Goal: Use online tool/utility: Utilize a website feature to perform a specific function

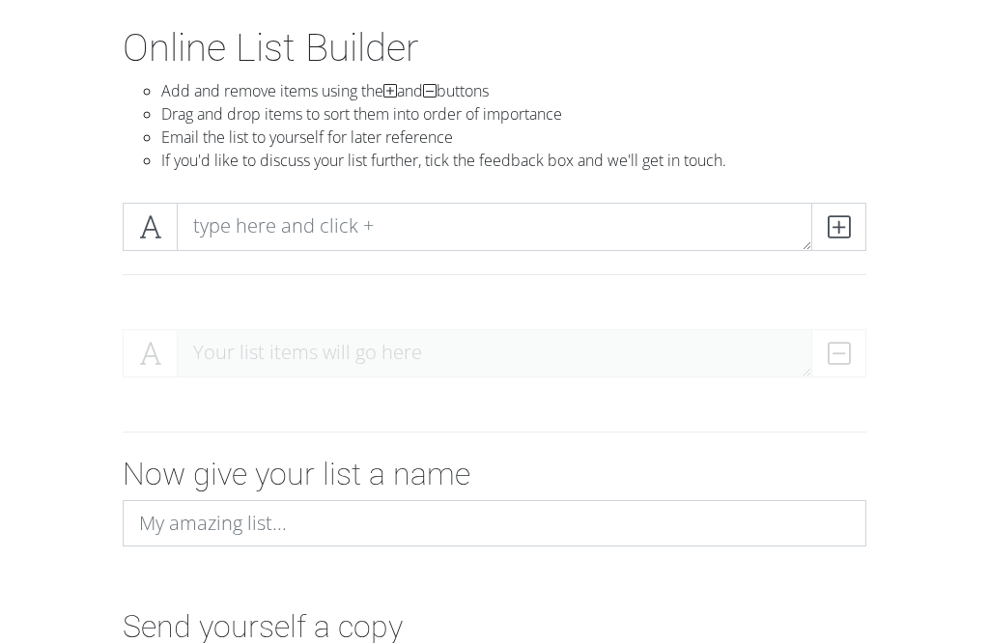
scroll to position [93, 0]
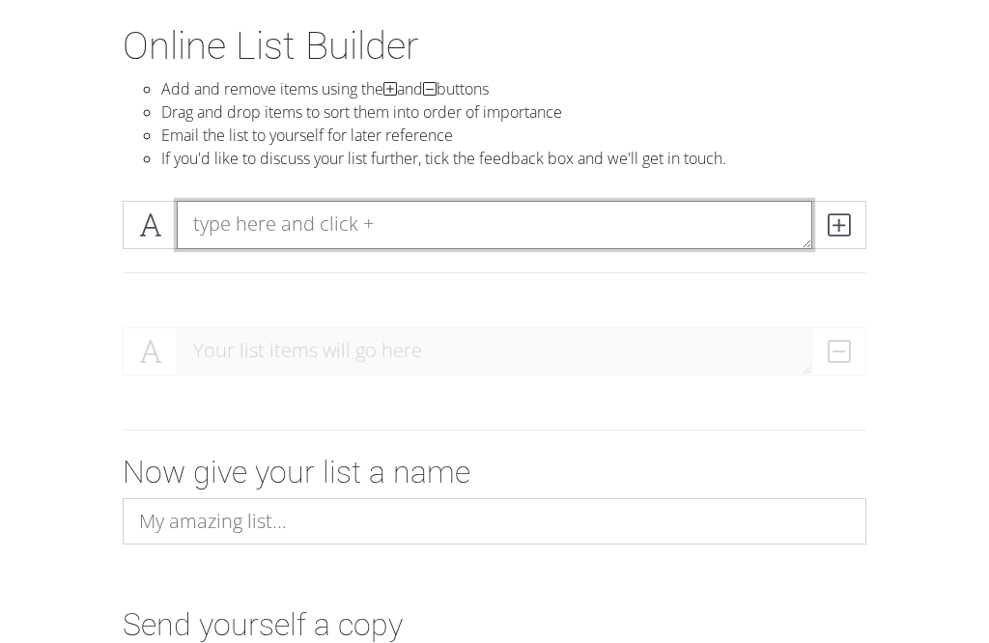
click at [693, 236] on textarea at bounding box center [494, 225] width 635 height 48
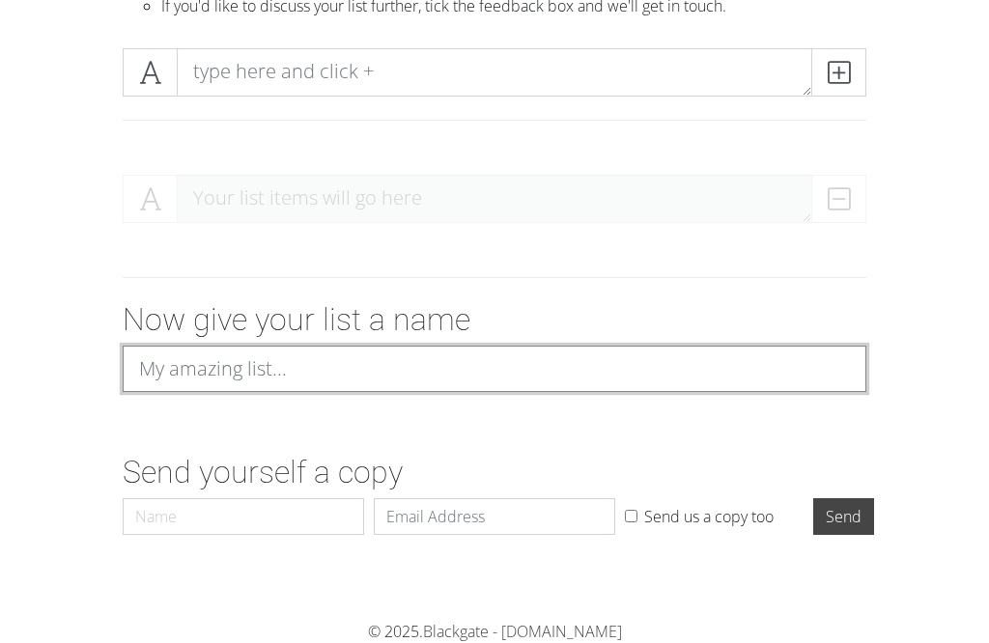
click at [701, 346] on input at bounding box center [494, 369] width 743 height 46
click at [491, 346] on input "List Of Babies in T.O.T.S ( Tiny Ones Tranport Service" at bounding box center [494, 369] width 743 height 46
click at [523, 346] on input "List Of Babies in T.O.T.S ( Tiny Ones Tranport Service" at bounding box center [494, 369] width 743 height 46
click at [732, 346] on input "List Of Babies in T.O.T.S ( Tiny Ones Transport Service" at bounding box center [494, 369] width 743 height 46
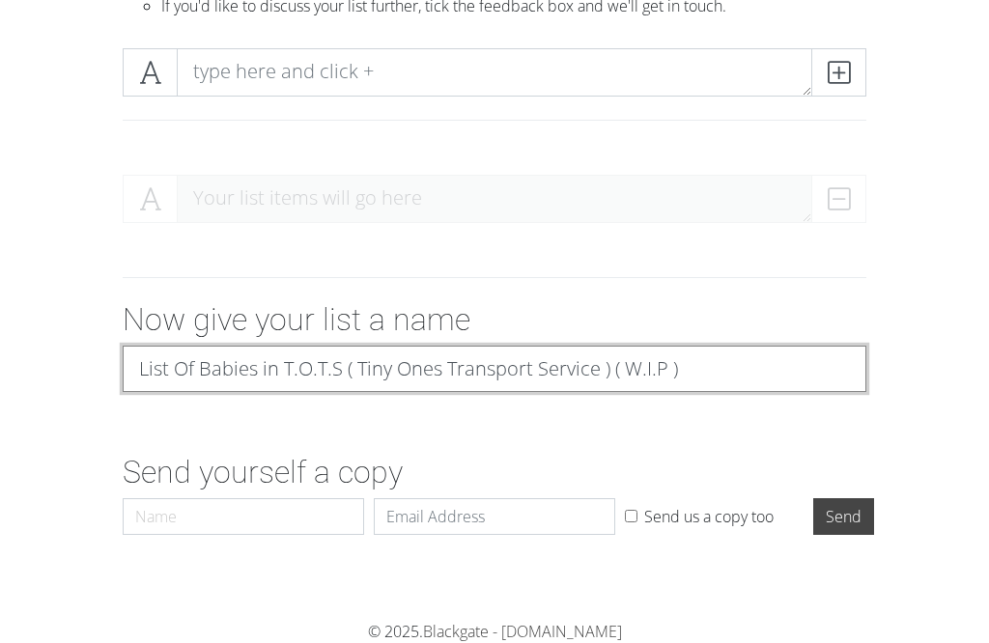
type input "List Of Babies in T.O.T.S ( Tiny Ones Transport Service ) ( W.I.P )"
click at [843, 498] on input "Send" at bounding box center [843, 516] width 61 height 37
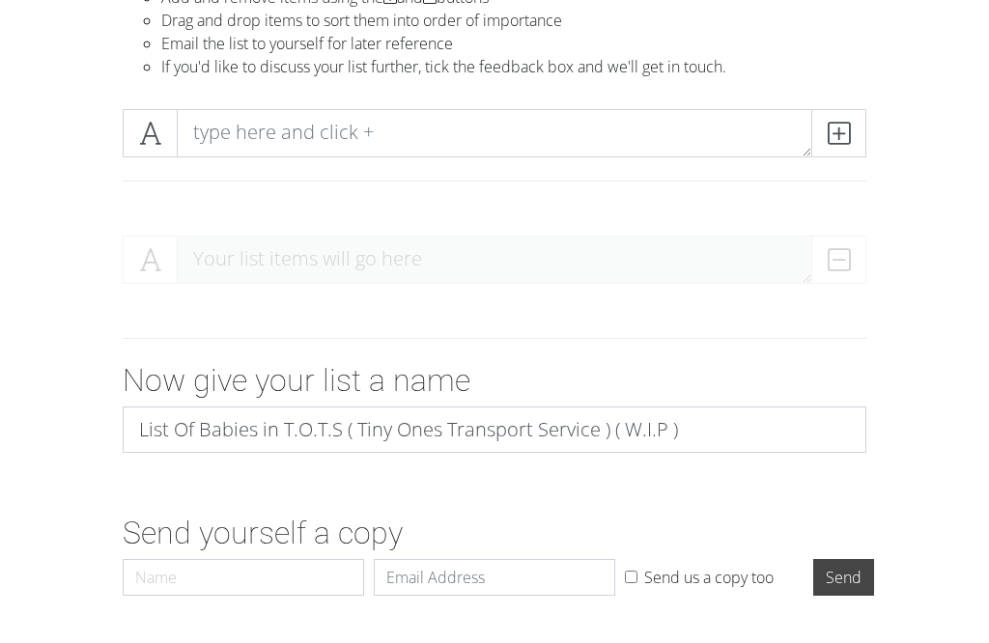
scroll to position [183, 0]
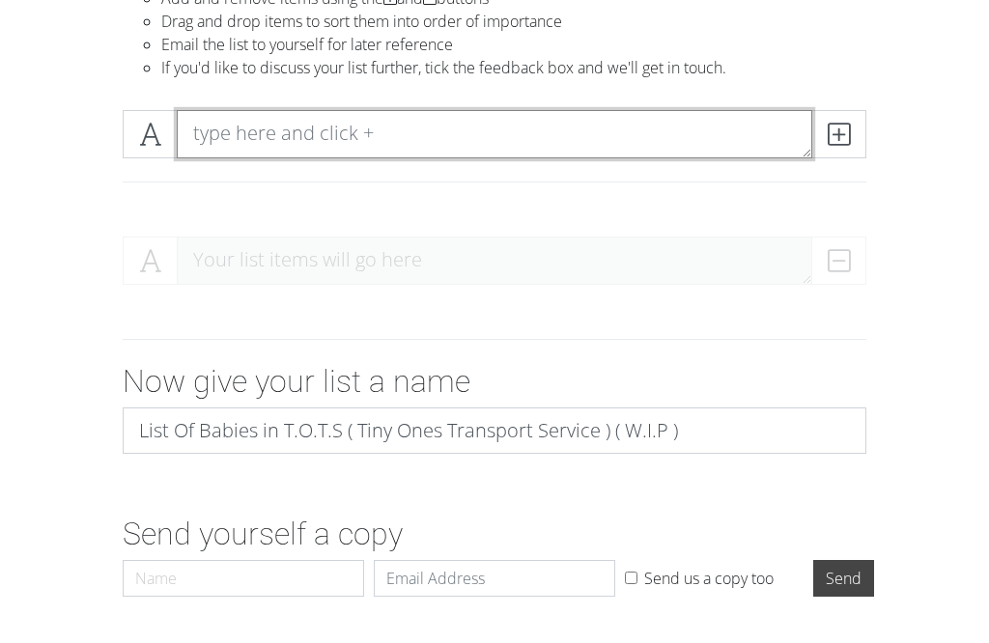
click at [710, 132] on textarea at bounding box center [494, 134] width 635 height 48
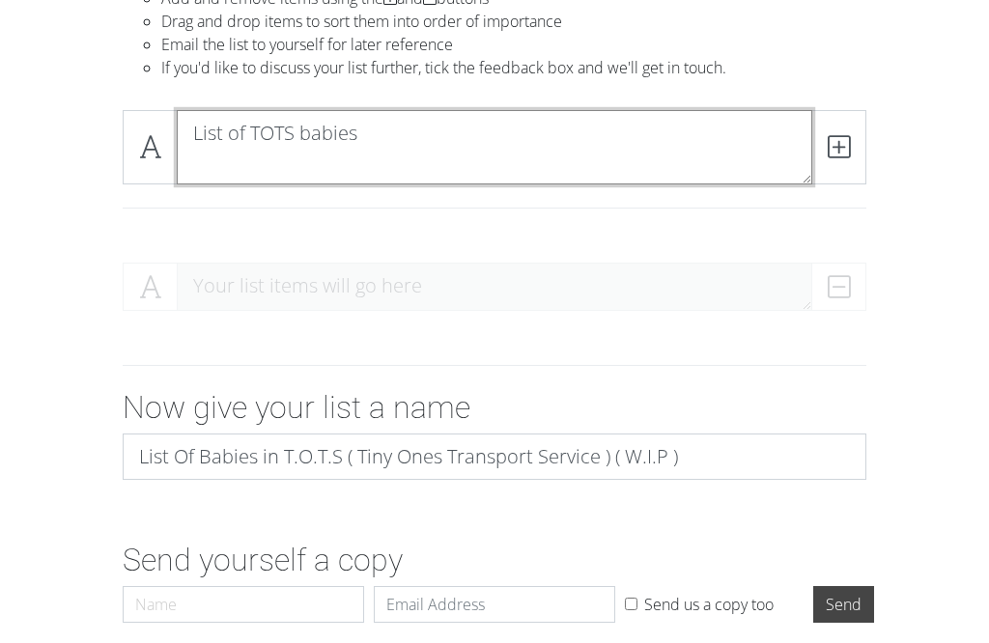
type textarea "List of TOTS babies"
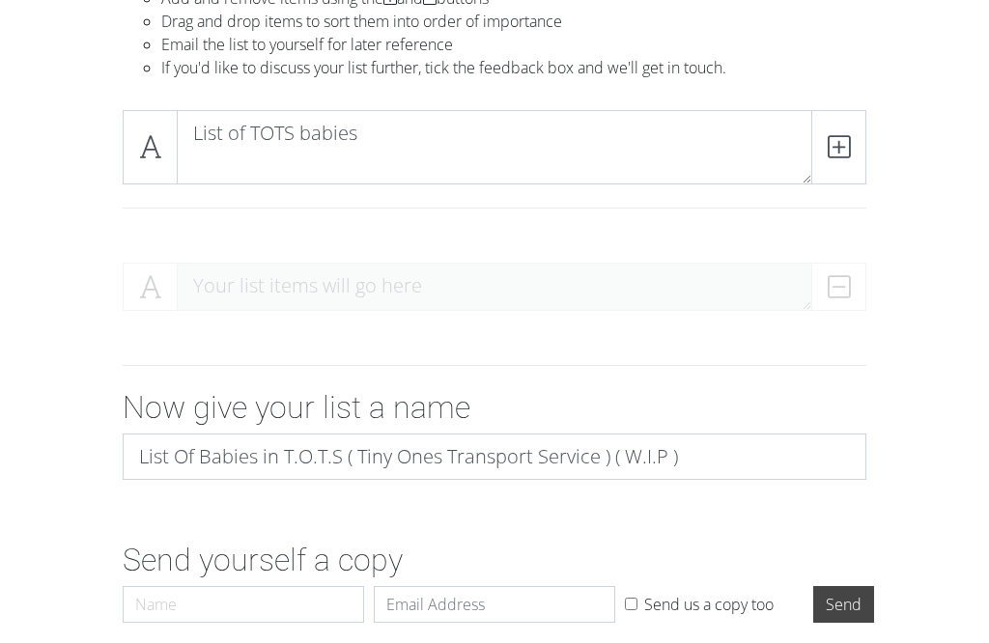
click at [182, 300] on div "Your list items will go here" at bounding box center [494, 295] width 743 height 64
click at [203, 281] on div "Your list items will go here" at bounding box center [494, 295] width 743 height 64
click at [854, 154] on span at bounding box center [838, 147] width 55 height 74
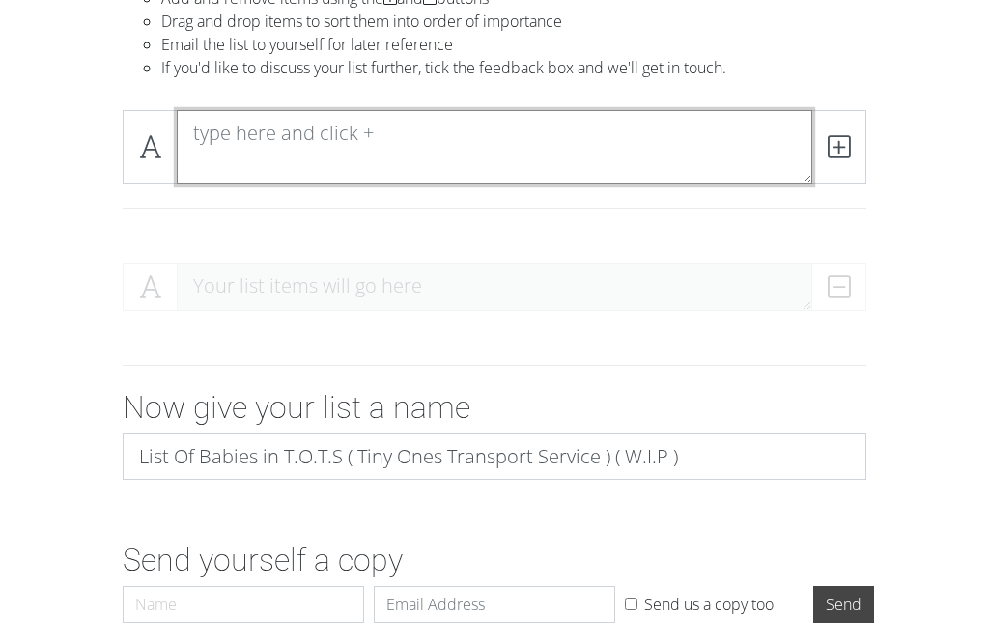
scroll to position [0, 0]
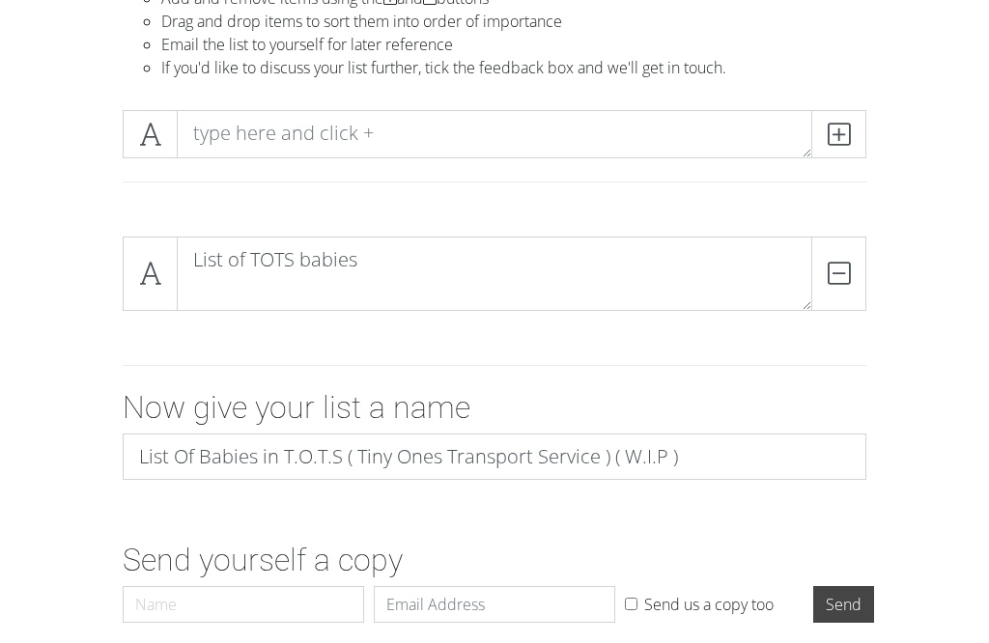
click at [865, 134] on span at bounding box center [838, 134] width 55 height 48
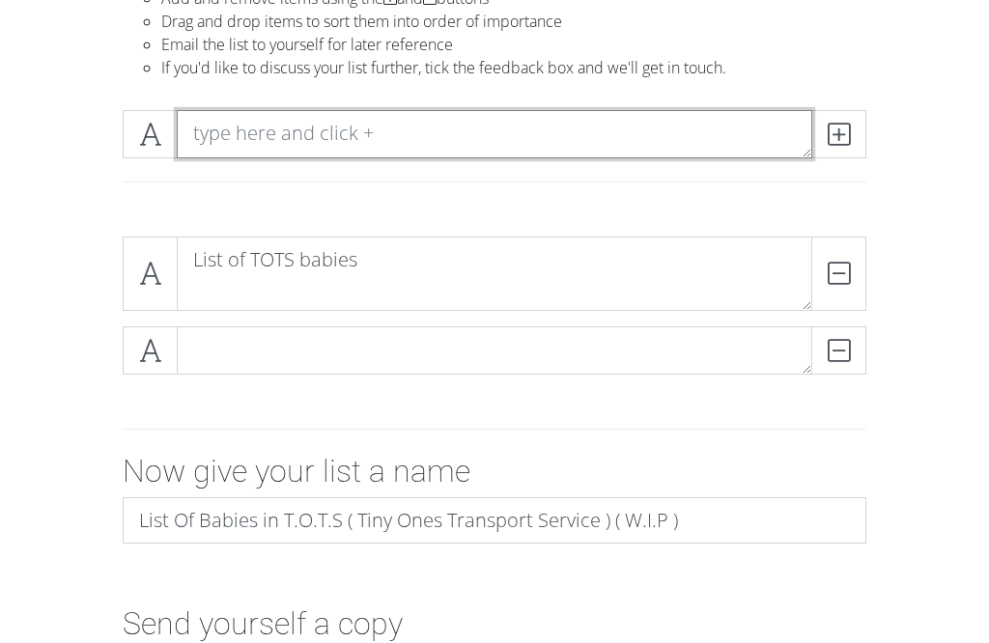
click at [670, 128] on textarea at bounding box center [494, 134] width 635 height 48
type textarea "Alix"
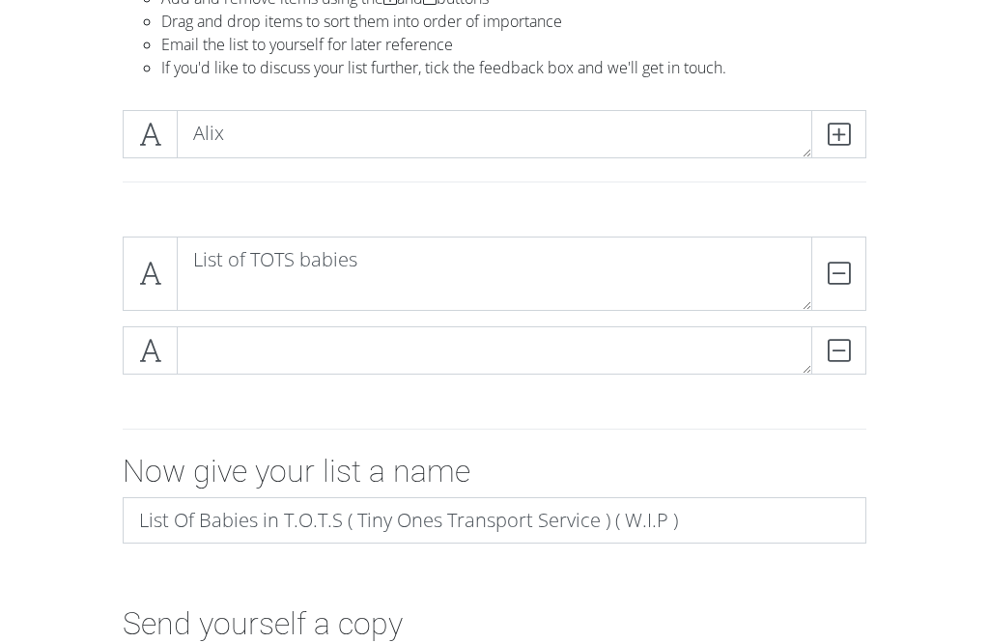
click at [841, 131] on icon at bounding box center [838, 134] width 22 height 19
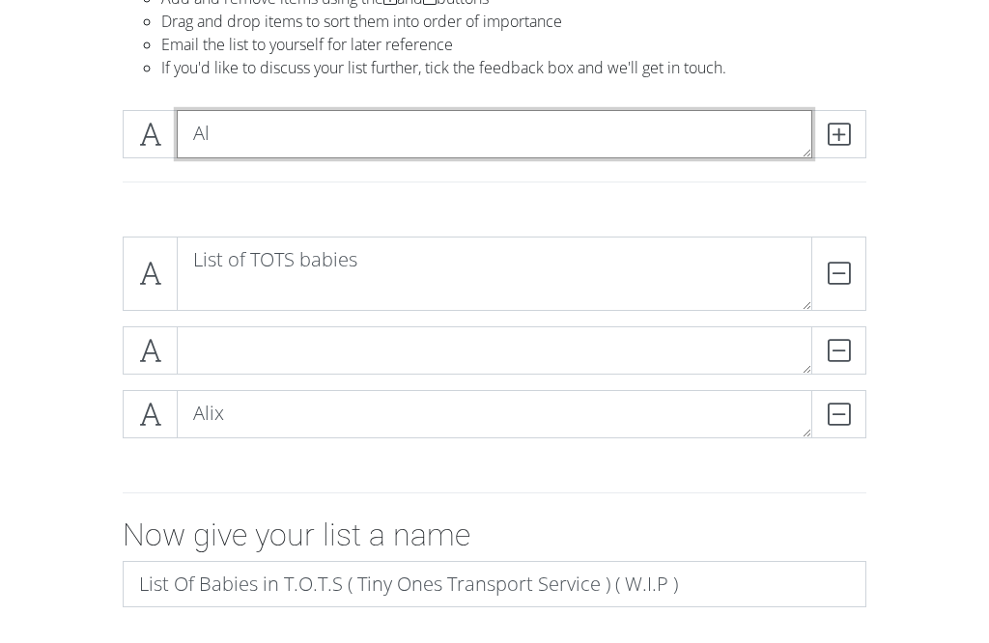
type textarea "A"
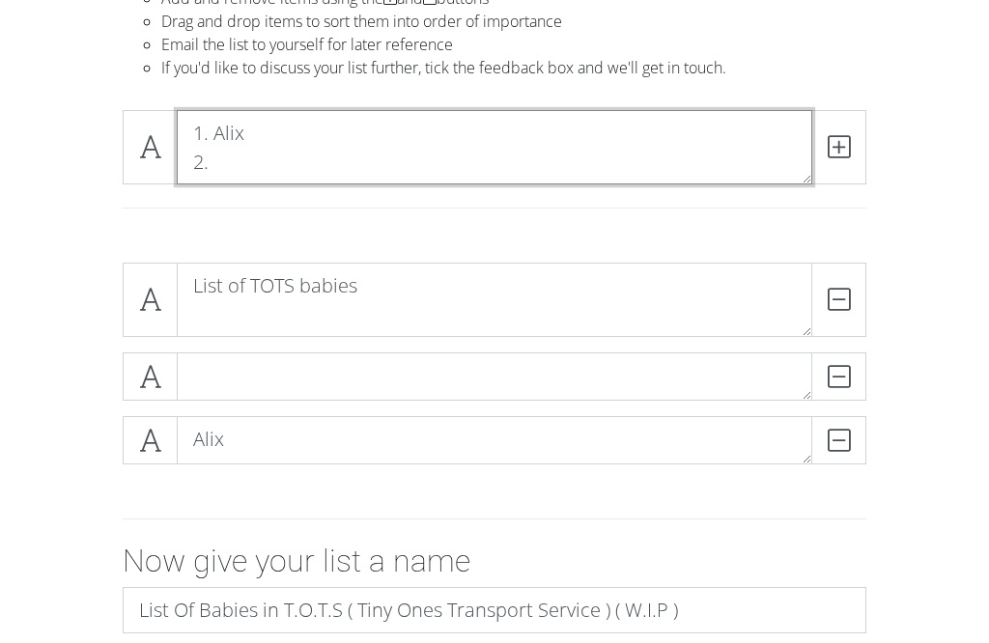
click at [275, 173] on textarea "1. Alix 2." at bounding box center [494, 147] width 635 height 74
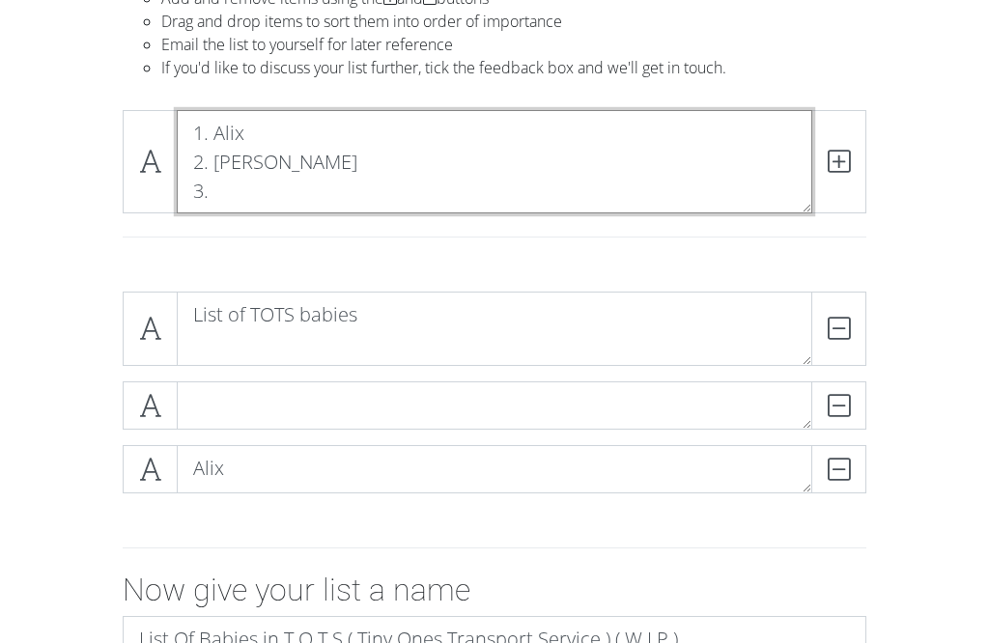
click at [232, 201] on textarea "1. Alix 2. [PERSON_NAME] 3." at bounding box center [494, 161] width 635 height 103
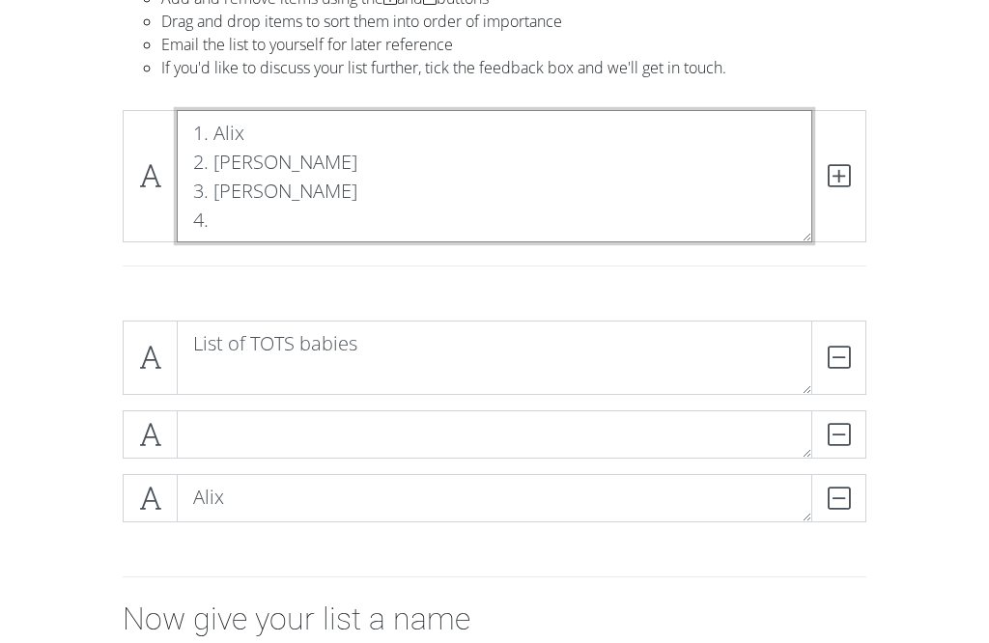
click at [238, 230] on textarea "1. Alix 2. [PERSON_NAME] 3. [PERSON_NAME] 4." at bounding box center [494, 176] width 635 height 132
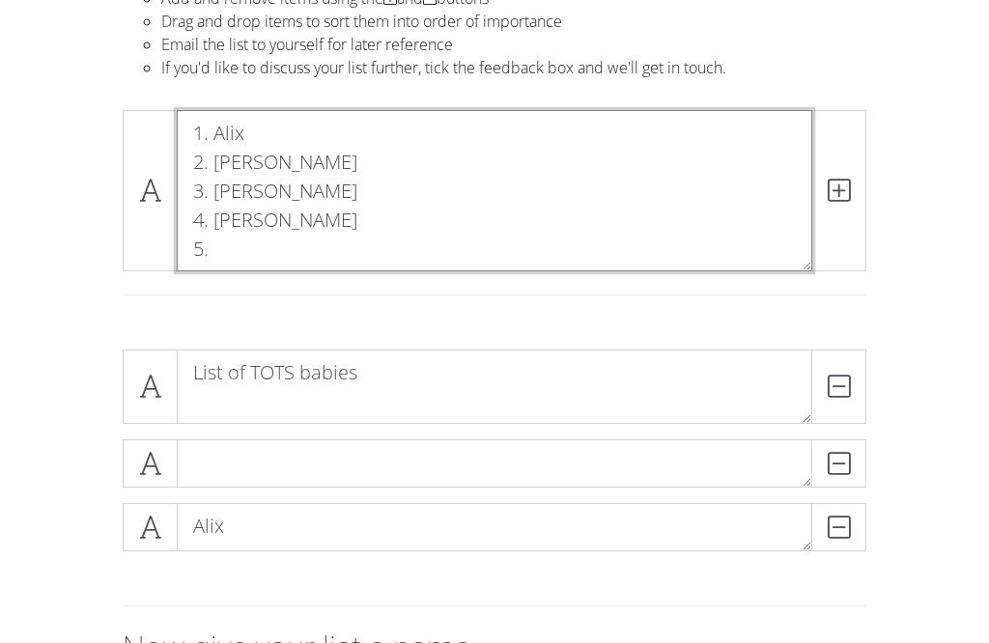
click at [240, 255] on textarea "1. Alix 2. [PERSON_NAME] 3. [PERSON_NAME] 4. [PERSON_NAME] 5." at bounding box center [494, 190] width 635 height 161
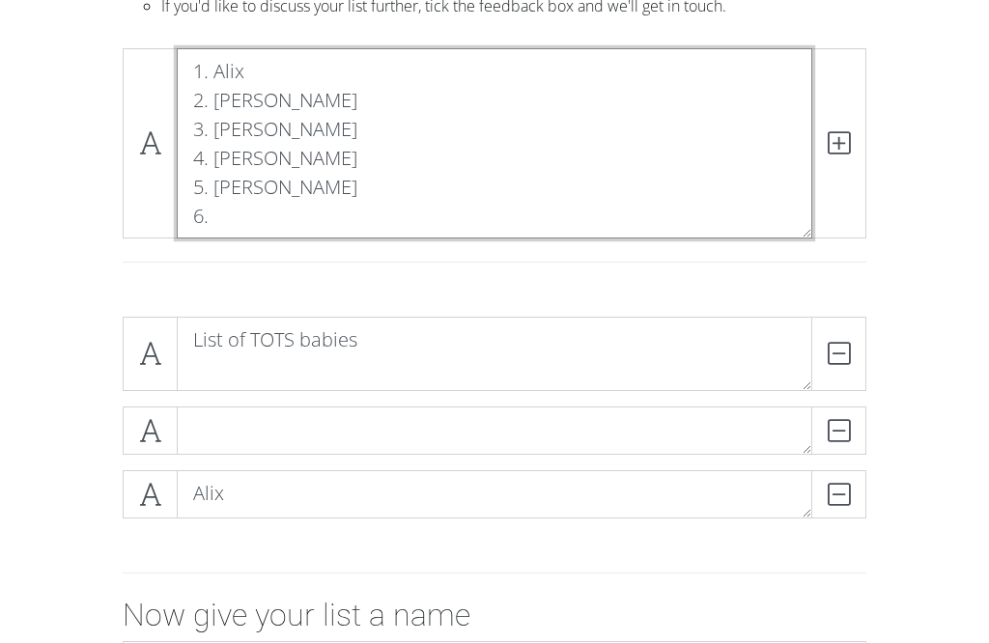
click at [243, 227] on textarea "1. Alix 2. [PERSON_NAME] 3. [PERSON_NAME] 4. [PERSON_NAME] 5. [PERSON_NAME] 6." at bounding box center [494, 143] width 635 height 190
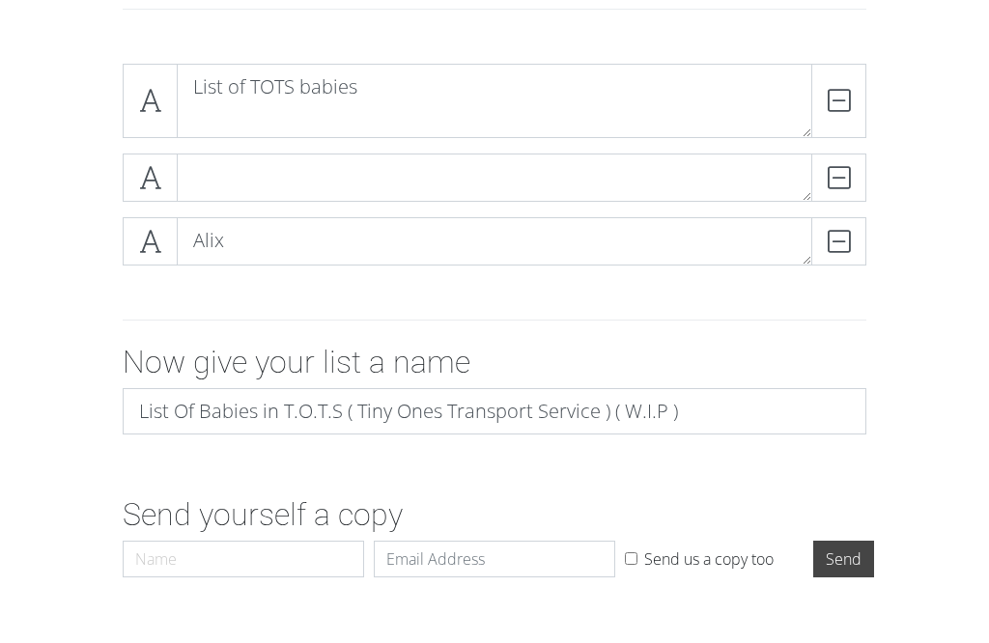
scroll to position [551, 0]
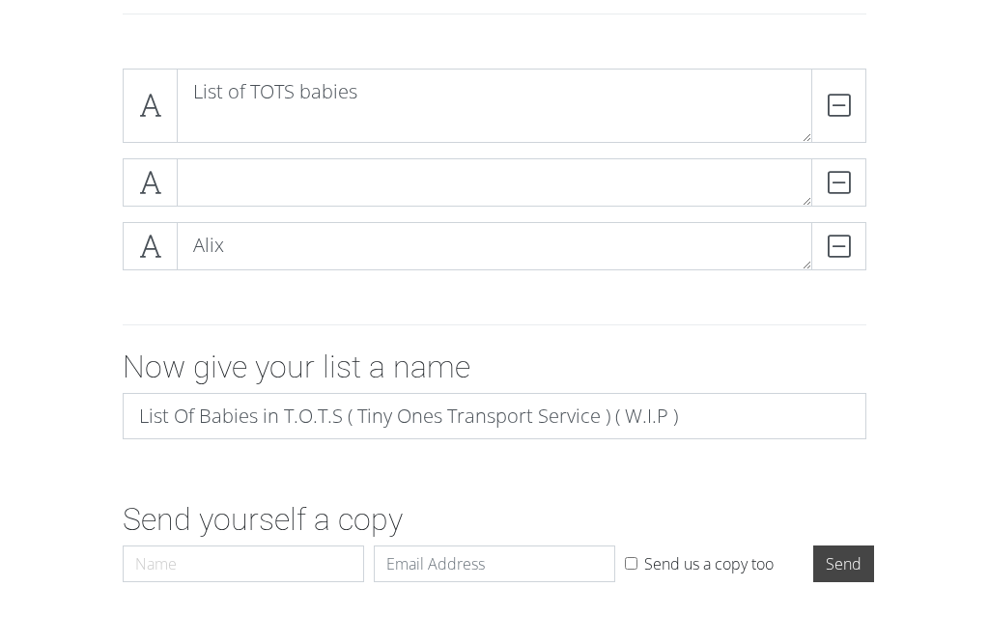
type textarea "1. Alix 2. [PERSON_NAME] 3. [PERSON_NAME] 4. [PERSON_NAME] 5. [PERSON_NAME] 6. …"
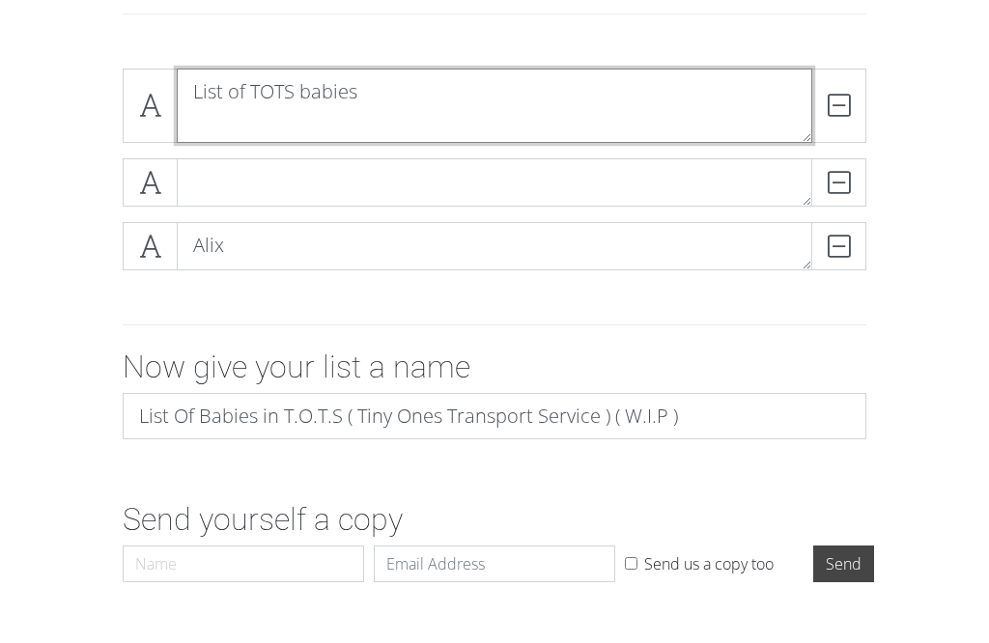
click at [678, 98] on textarea "List of TOTS babies" at bounding box center [494, 106] width 635 height 74
type textarea "L"
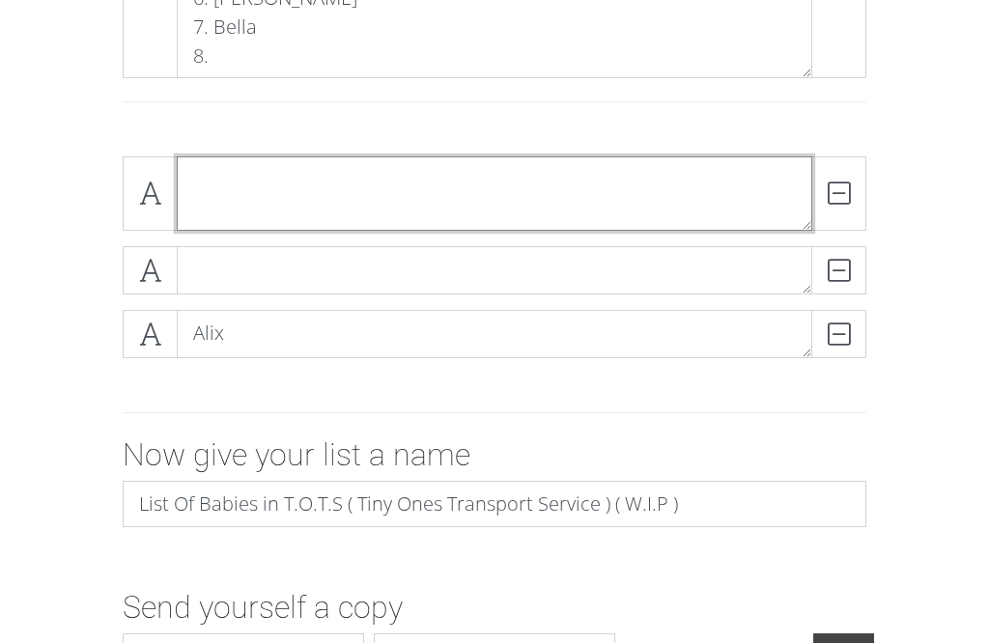
scroll to position [366, 0]
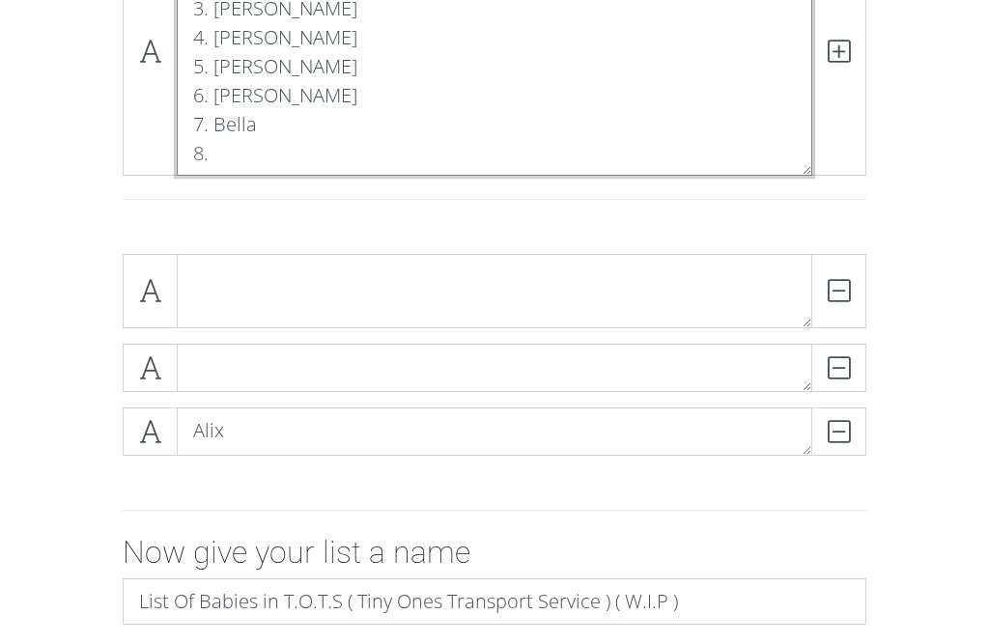
click at [237, 156] on textarea "1. Alix 2. [PERSON_NAME] 3. [PERSON_NAME] 4. [PERSON_NAME] 5. [PERSON_NAME] 6. …" at bounding box center [494, 52] width 635 height 248
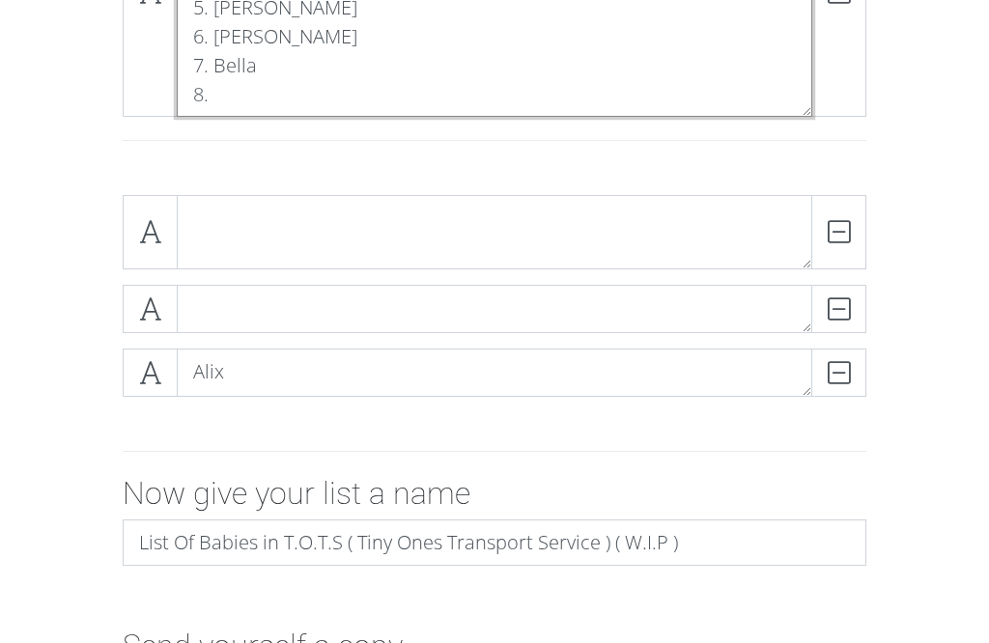
scroll to position [427, 0]
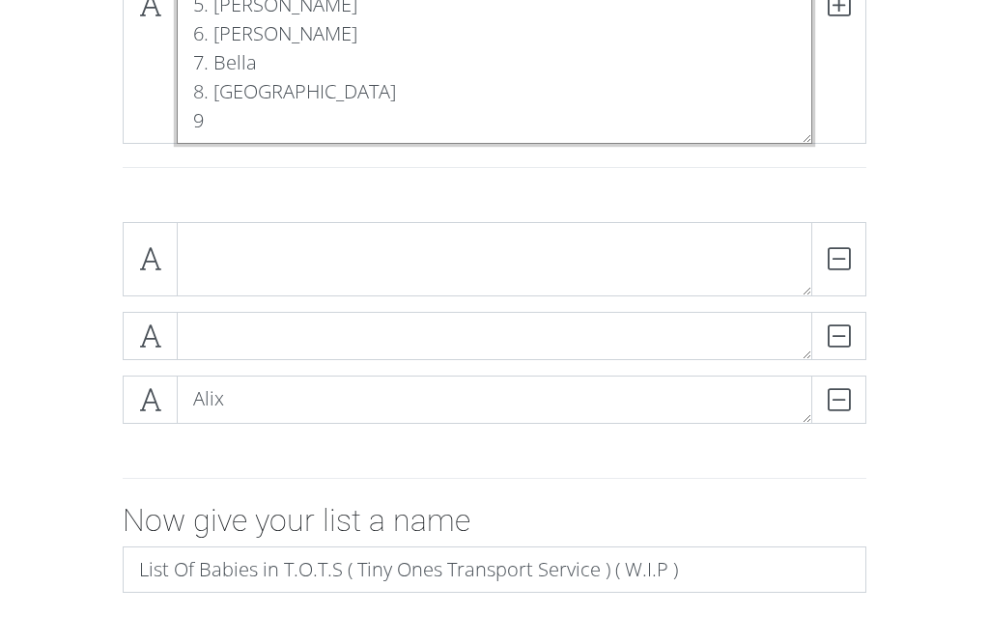
scroll to position [0, 0]
click at [306, 88] on textarea "1. Alix 2. [PERSON_NAME] 3. [PERSON_NAME] 4. [PERSON_NAME] 5. [PERSON_NAME] 6. …" at bounding box center [494, 5] width 635 height 277
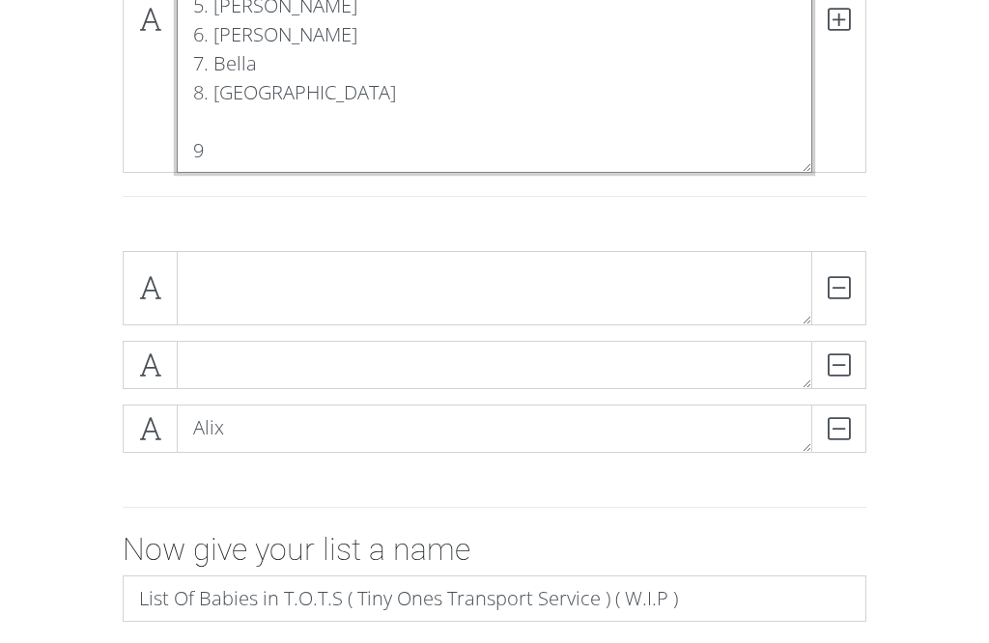
click at [237, 154] on textarea "1. Alix 2. [PERSON_NAME] 3. [PERSON_NAME] 4. [PERSON_NAME] 5. [PERSON_NAME] 6. …" at bounding box center [494, 20] width 635 height 306
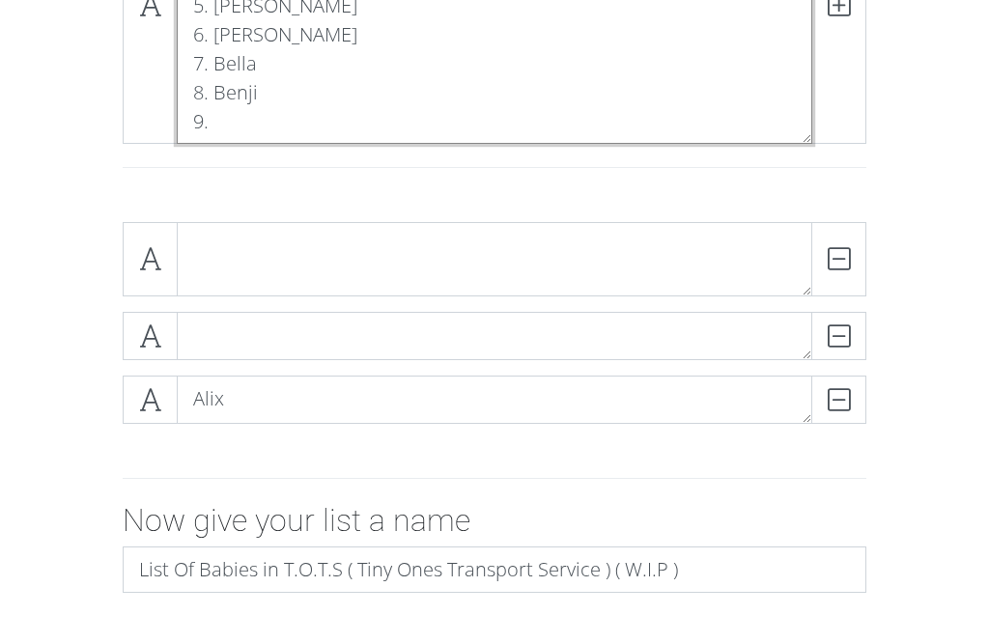
click at [238, 124] on textarea "1. Alix 2. [PERSON_NAME] 3. [PERSON_NAME] 4. [PERSON_NAME] 5. [PERSON_NAME] 6. …" at bounding box center [494, 5] width 635 height 277
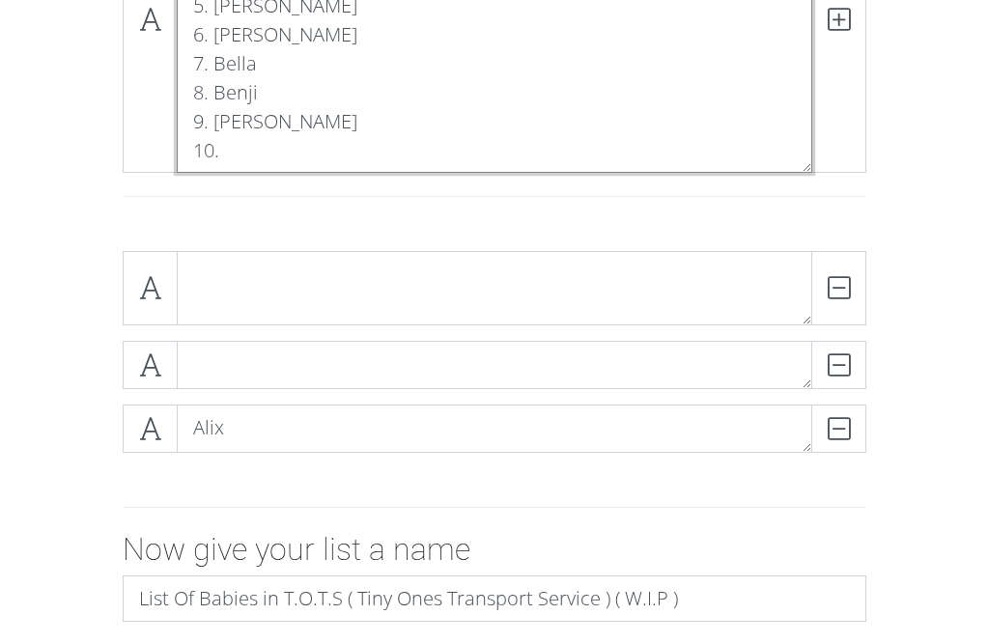
click at [269, 156] on textarea "1. Alix 2. [PERSON_NAME] 3. [PERSON_NAME] 4. [PERSON_NAME] 5. [PERSON_NAME] 6. …" at bounding box center [494, 20] width 635 height 306
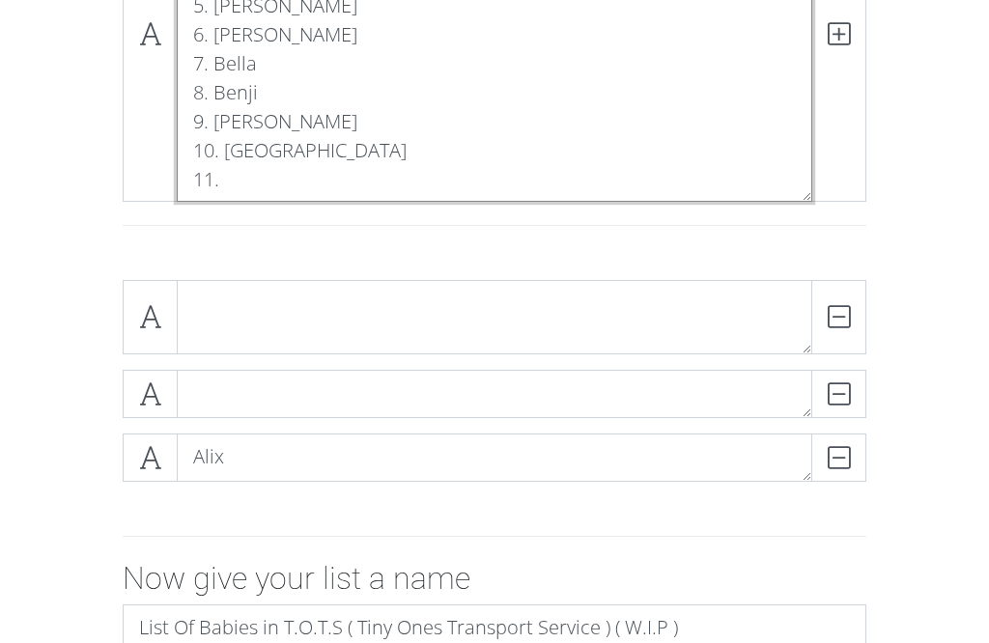
click at [273, 181] on textarea "1. Alix 2. [PERSON_NAME] 3. [PERSON_NAME] 4. [PERSON_NAME] 5. [PERSON_NAME] 6. …" at bounding box center [494, 34] width 635 height 335
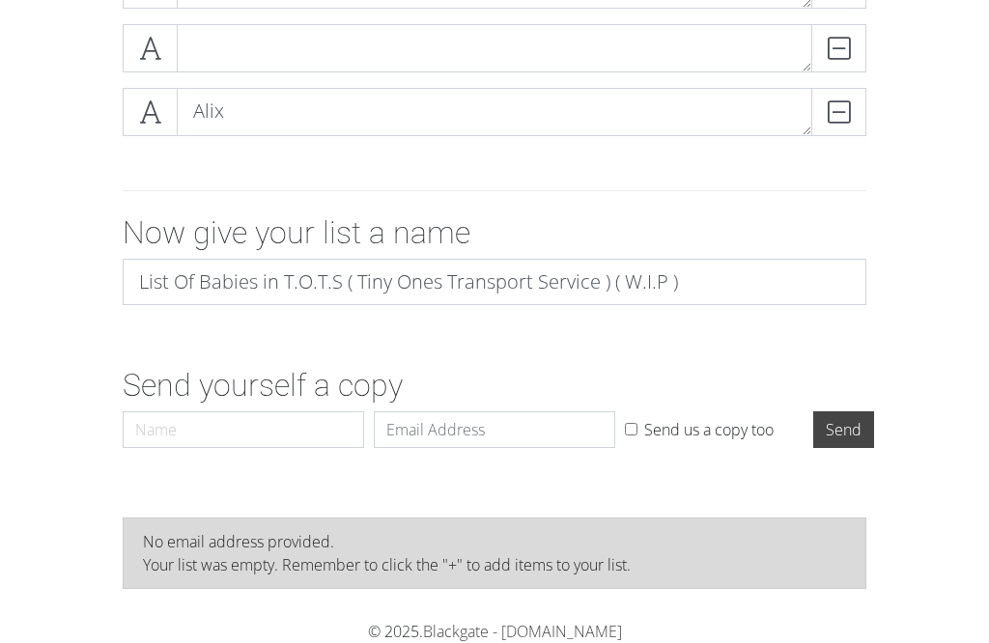
scroll to position [923, 0]
type textarea "1. Alix 2. [PERSON_NAME] 3. [PERSON_NAME] 4. [PERSON_NAME] 5. [PERSON_NAME] 6. …"
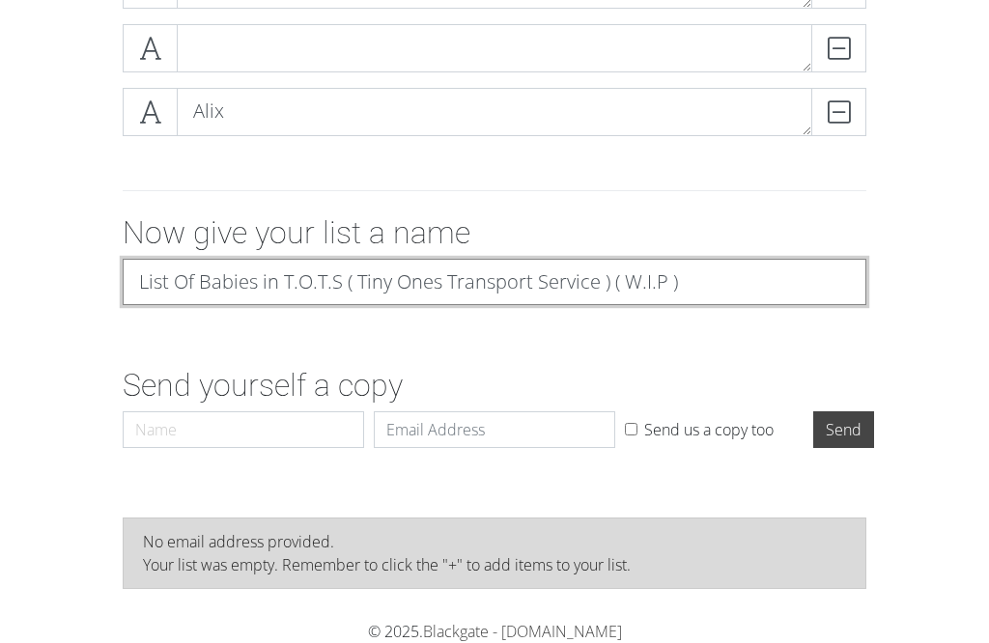
click at [195, 259] on input "List Of Babies in T.O.T.S ( Tiny Ones Transport Service ) ( W.I.P )" at bounding box center [494, 282] width 743 height 46
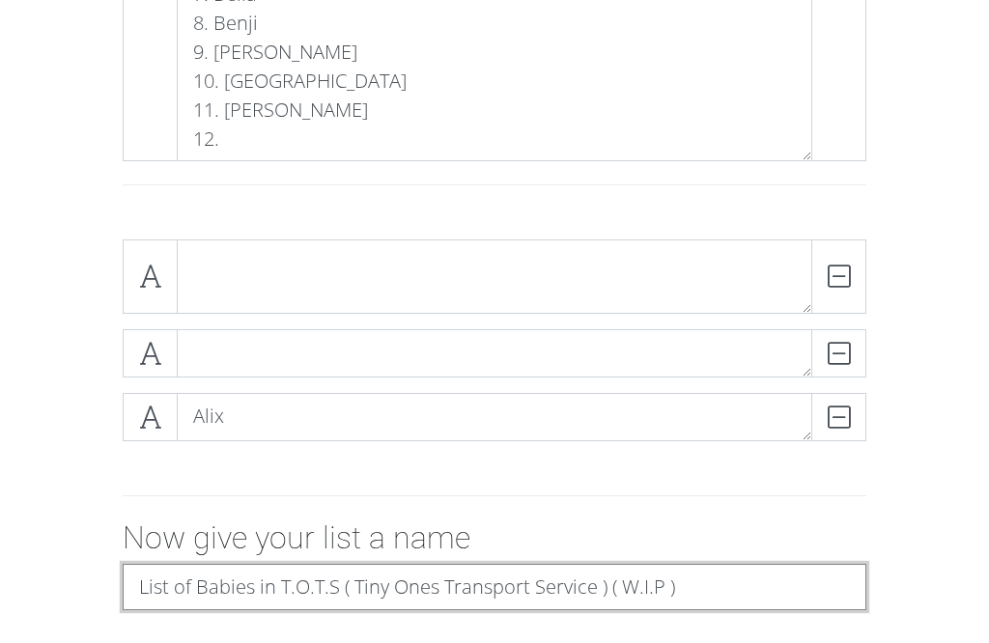
scroll to position [498, 0]
type input "List of Babies in T.O.T.S ( Tiny Ones Transport Service ) ( W.I.P )"
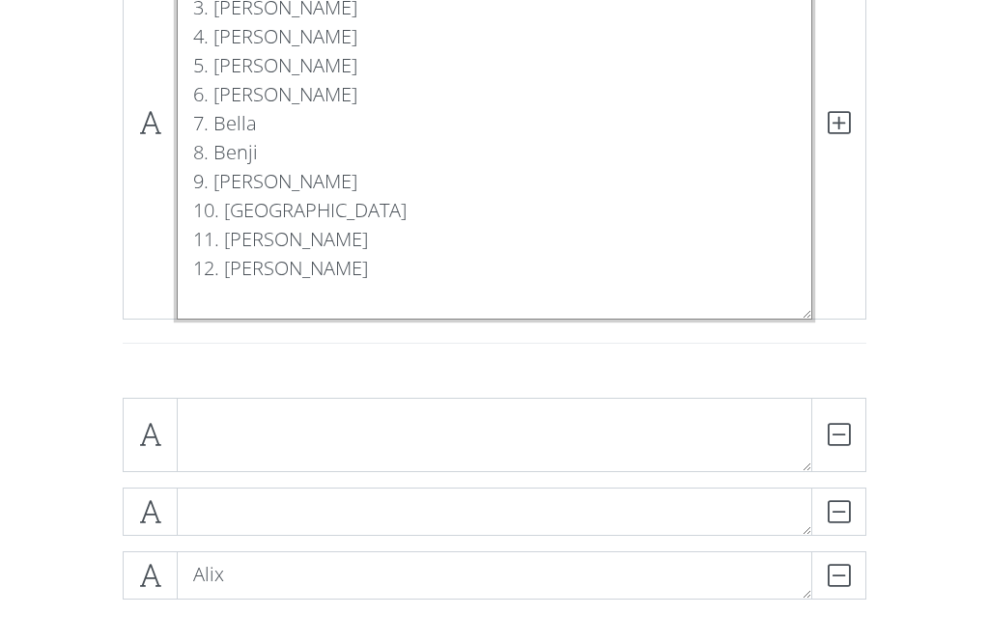
scroll to position [365, 0]
click at [202, 219] on textarea "1. Alix 2. [PERSON_NAME] 3. [PERSON_NAME] 4. [PERSON_NAME] 5. [PERSON_NAME] 6. …" at bounding box center [494, 125] width 635 height 393
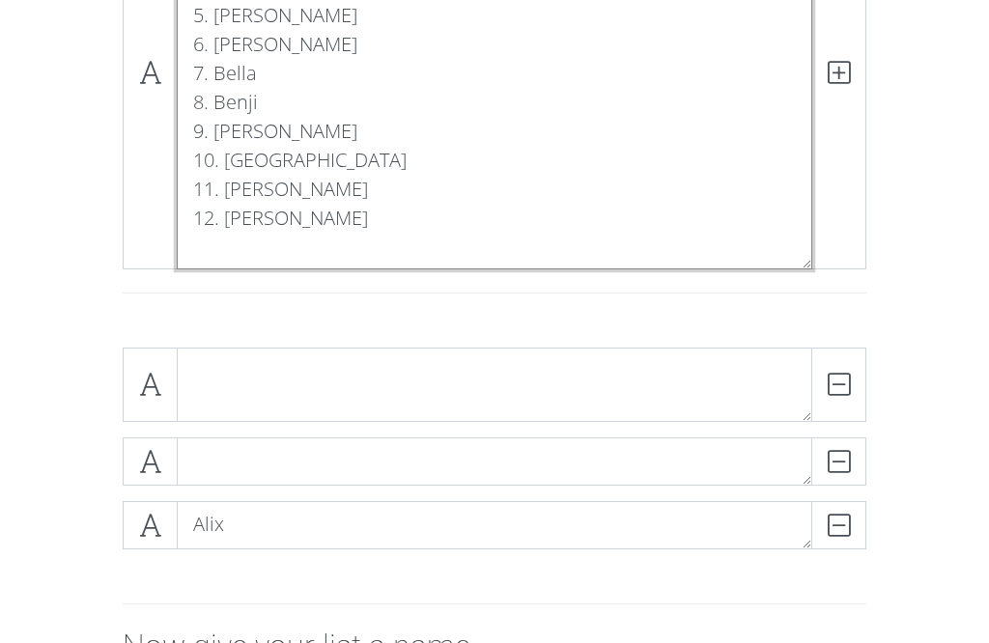
scroll to position [446, 0]
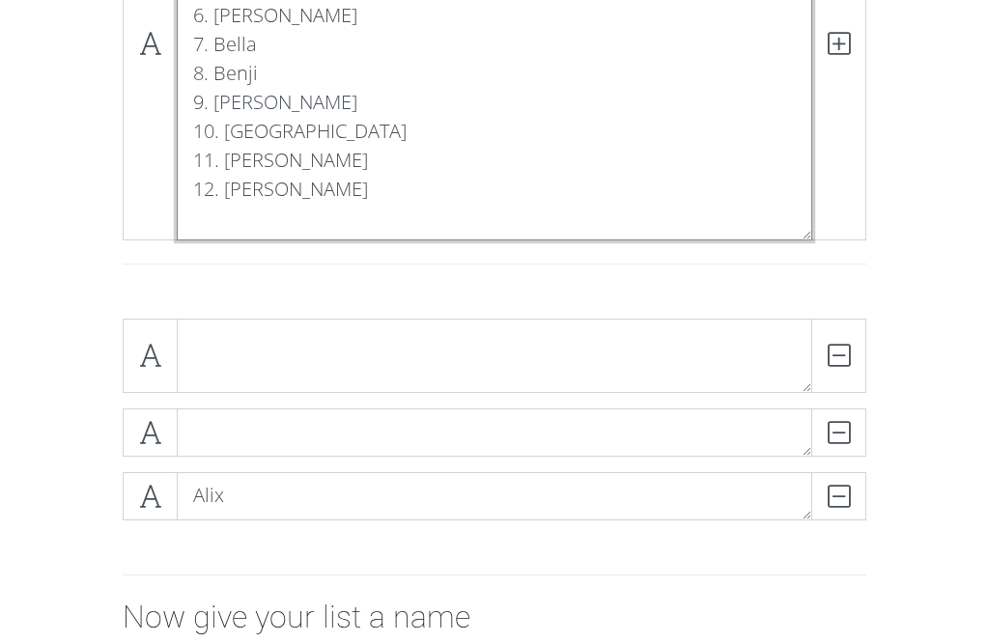
click at [226, 219] on textarea "1. Alix 2. [PERSON_NAME] 3. [PERSON_NAME] 4. [PERSON_NAME] 5. [PERSON_NAME] 6. …" at bounding box center [494, 43] width 635 height 393
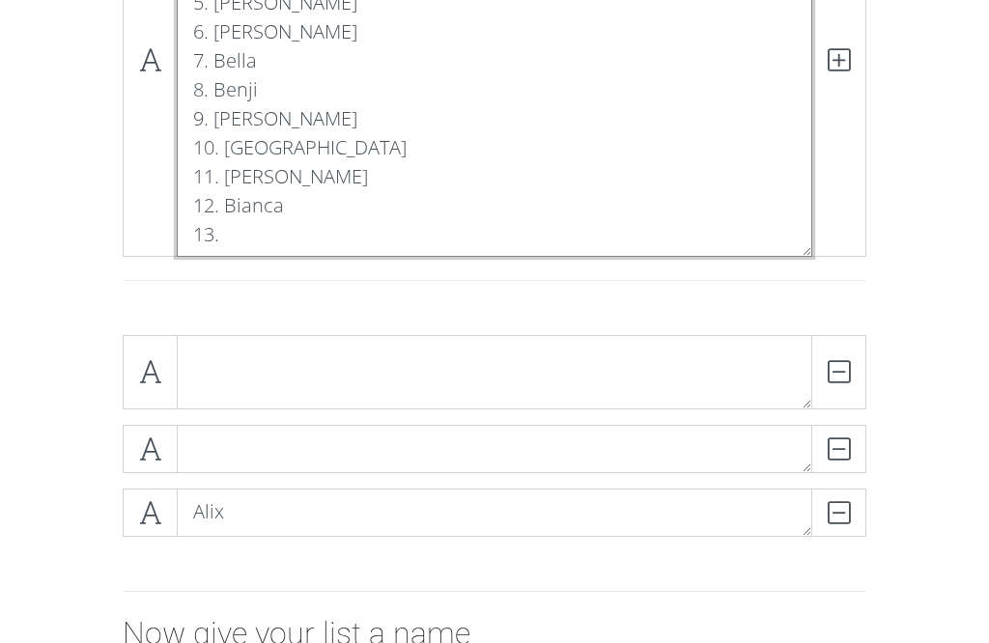
scroll to position [431, 0]
click at [240, 238] on textarea "1. Alix 2. [PERSON_NAME] 3. [PERSON_NAME] 4. [PERSON_NAME] 5. [PERSON_NAME] 6. …" at bounding box center [494, 59] width 635 height 393
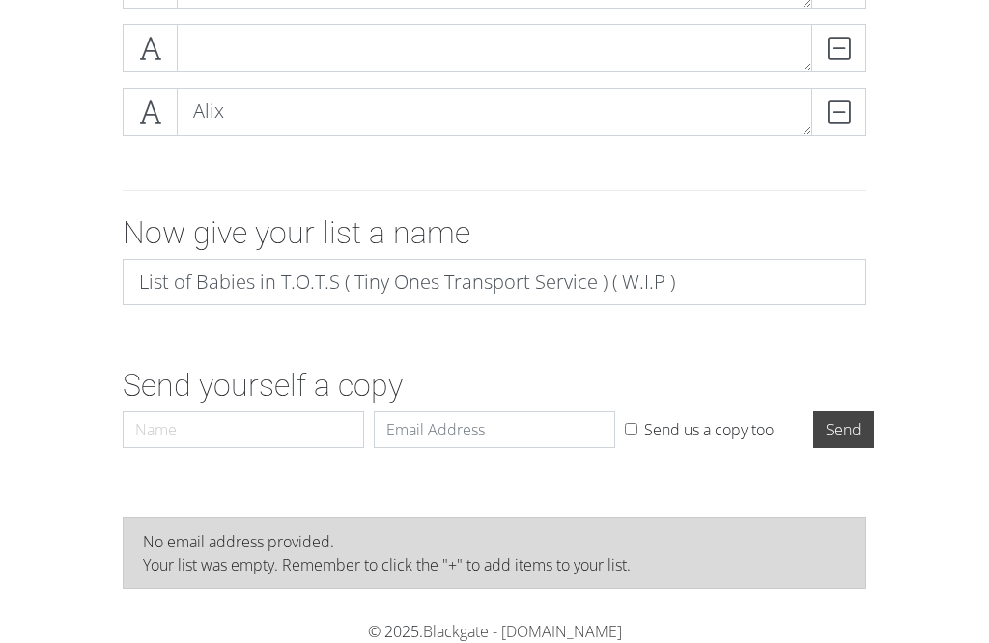
scroll to position [831, 0]
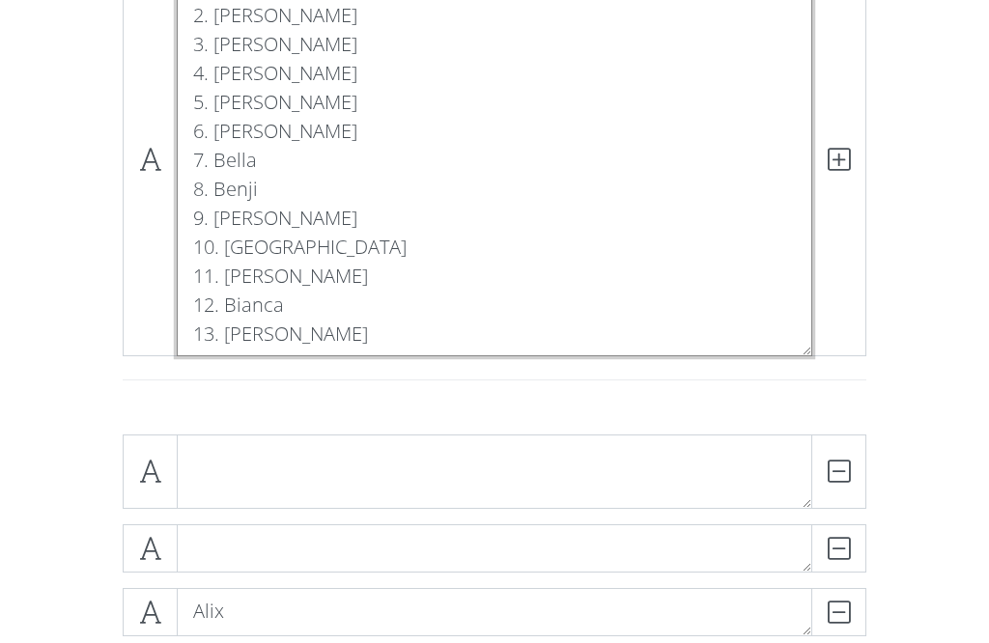
click at [294, 345] on textarea "1. Alix 2. [PERSON_NAME] 3. [PERSON_NAME] 4. [PERSON_NAME] 5. [PERSON_NAME] 6. …" at bounding box center [494, 159] width 635 height 393
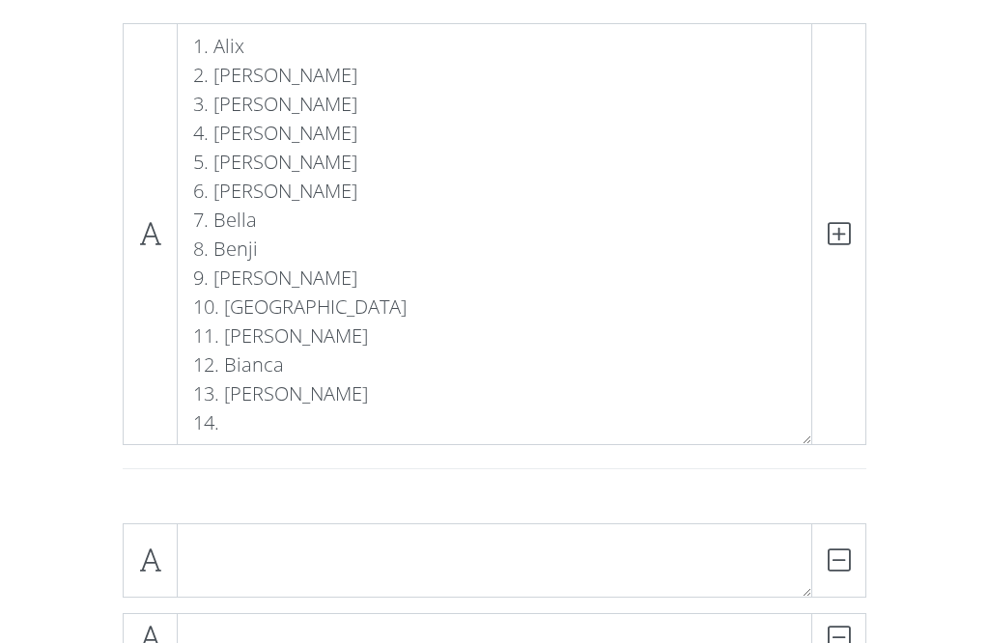
scroll to position [1, 0]
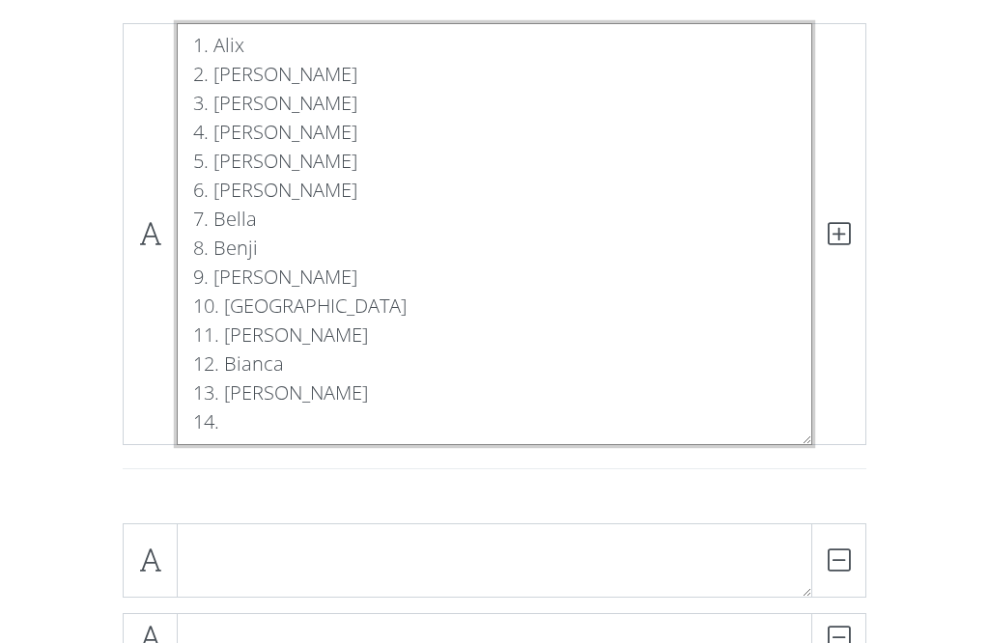
click at [239, 416] on textarea "1. Alix 2. [PERSON_NAME] 3. [PERSON_NAME] 4. [PERSON_NAME] 5. [PERSON_NAME] 6. …" at bounding box center [494, 234] width 635 height 422
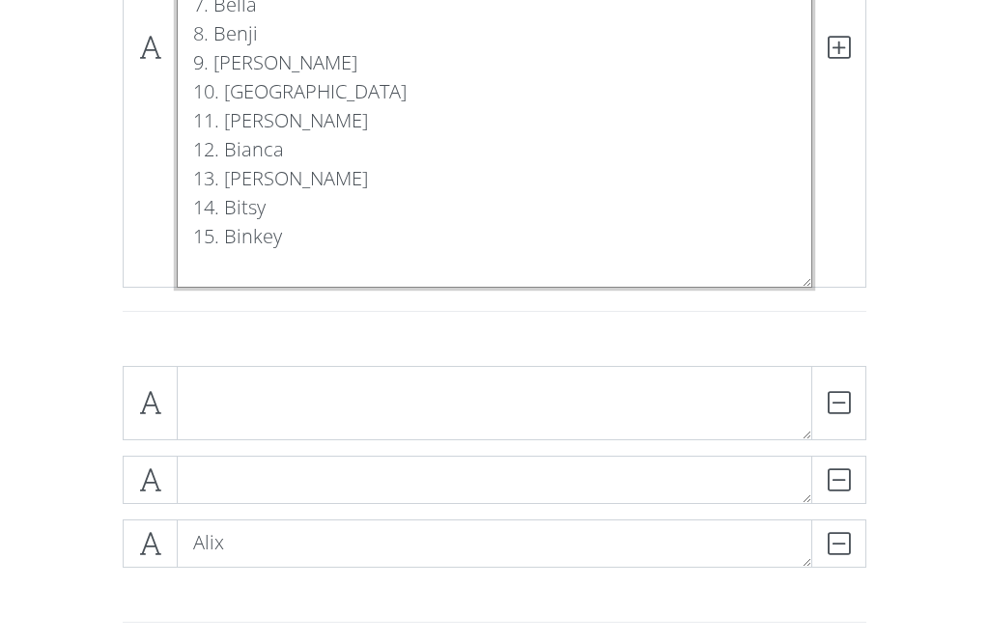
scroll to position [483, 0]
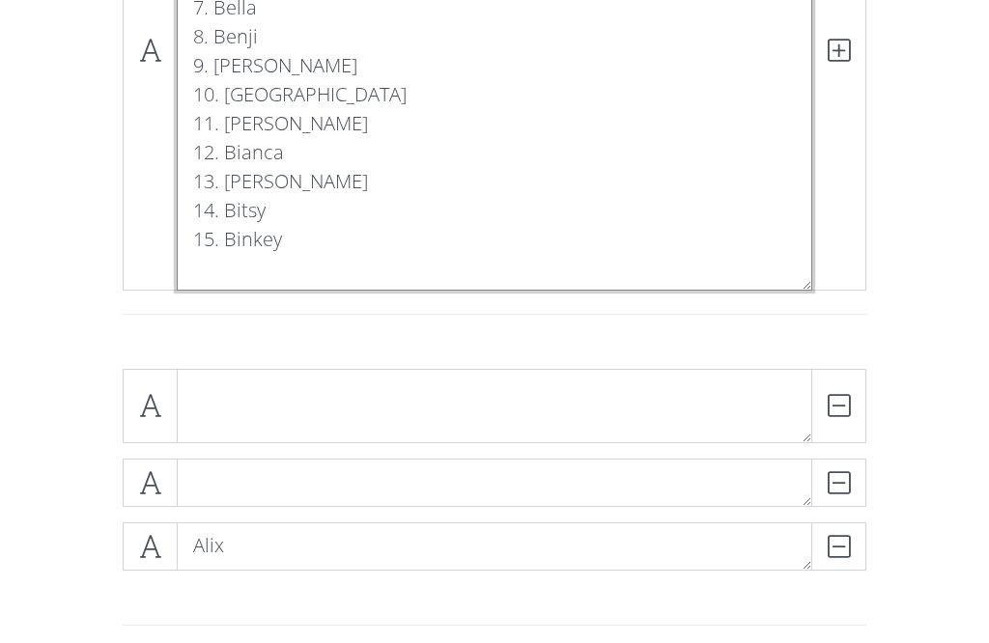
click at [342, 245] on textarea "1. Alix 2. [PERSON_NAME] 3. [PERSON_NAME] 4. [PERSON_NAME] 5. [PERSON_NAME] 6. …" at bounding box center [494, 51] width 635 height 480
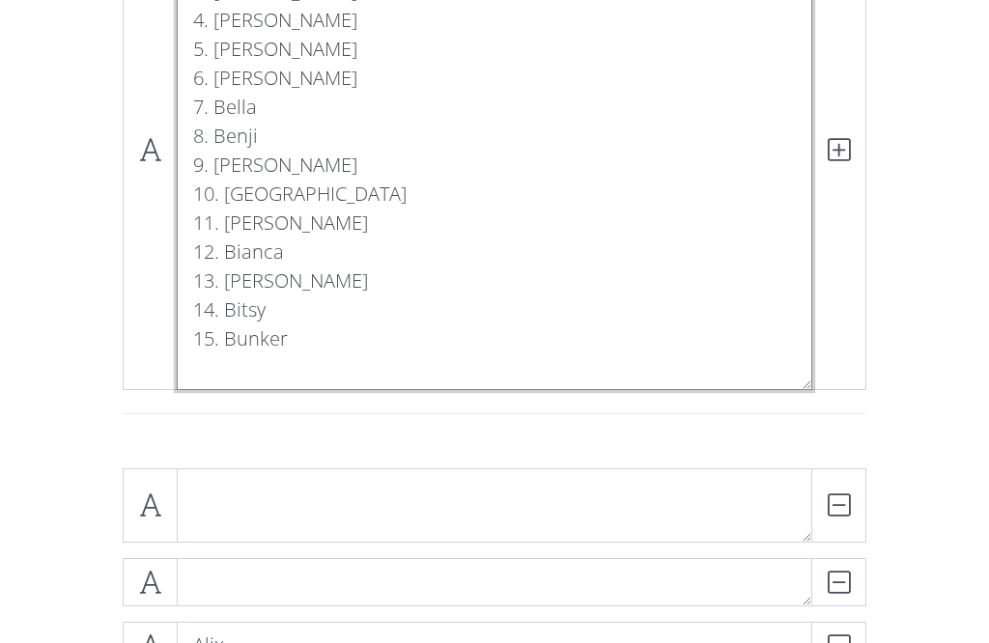
scroll to position [390, 0]
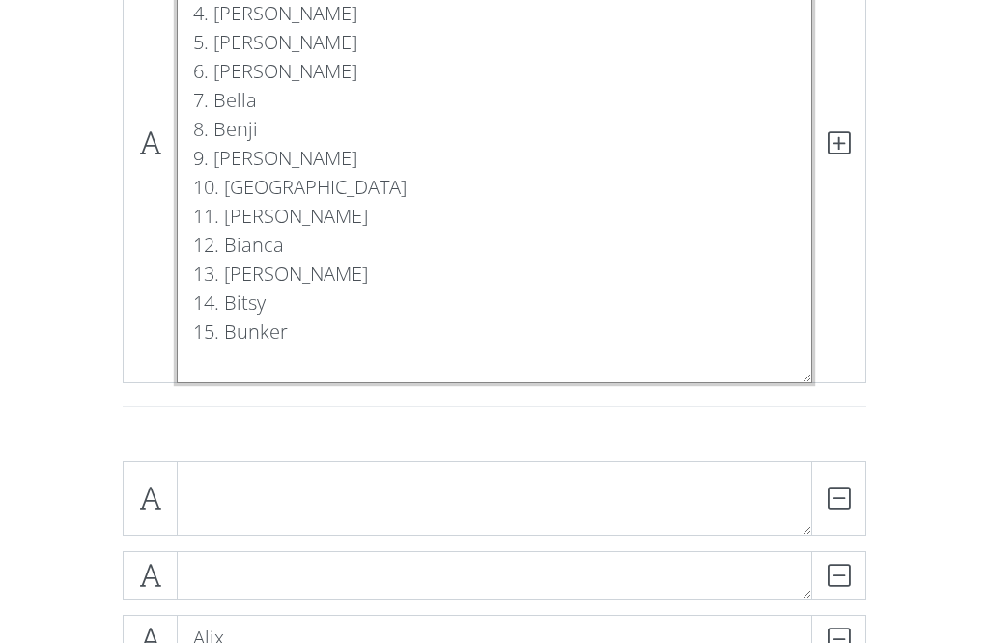
click at [315, 332] on textarea "1. Alix 2. [PERSON_NAME] 3. [PERSON_NAME] 4. [PERSON_NAME] 5. [PERSON_NAME] 6. …" at bounding box center [494, 143] width 635 height 480
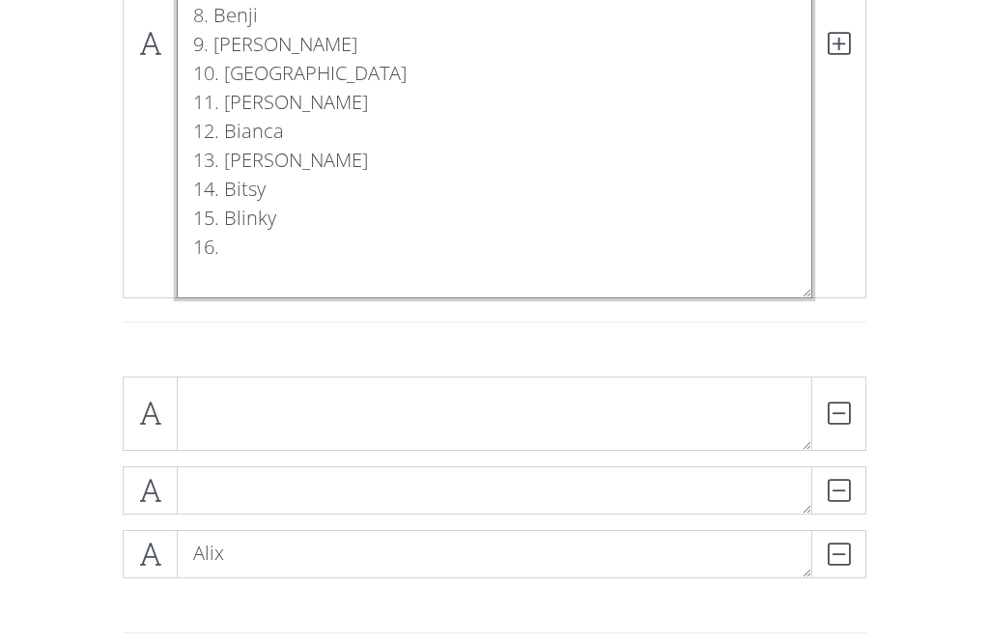
scroll to position [505, 0]
click at [260, 253] on textarea "1. Alix 2. [PERSON_NAME] 3. [PERSON_NAME] 4. [PERSON_NAME] 5. [PERSON_NAME] 6. …" at bounding box center [494, 43] width 635 height 509
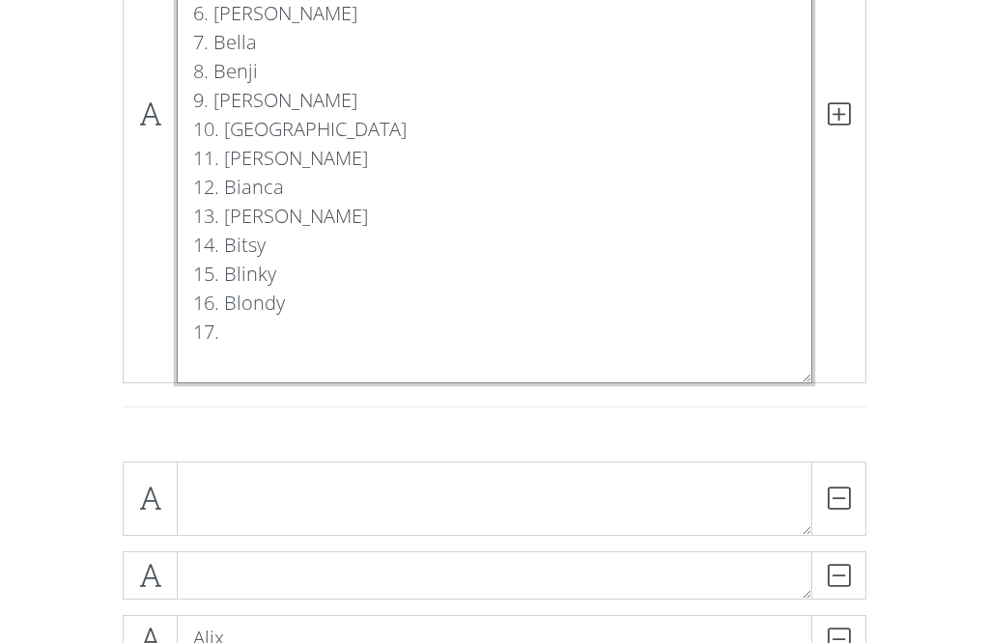
scroll to position [433, 0]
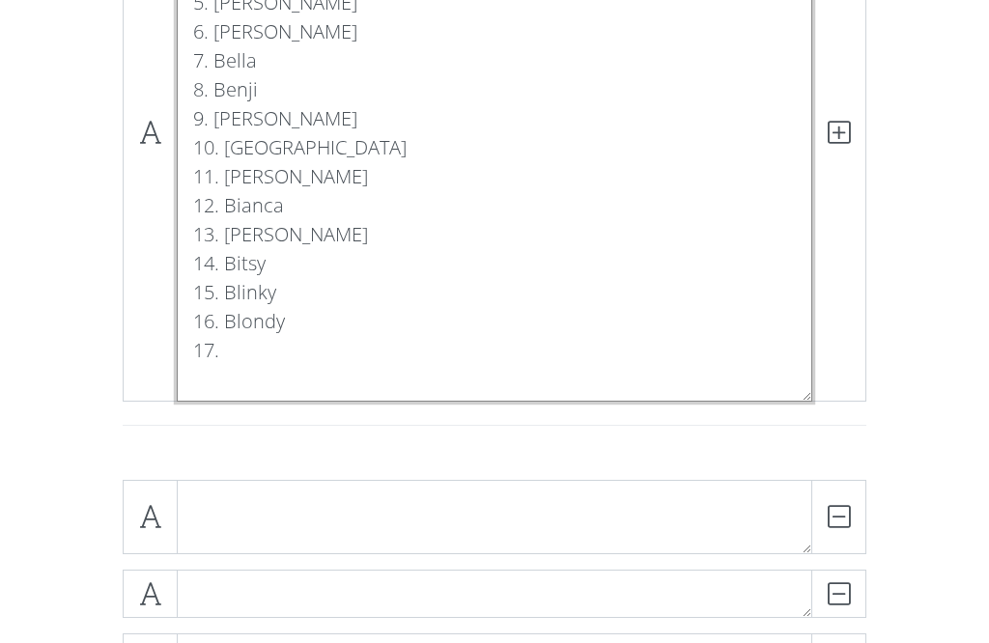
click at [257, 361] on textarea "1. Alix 2. [PERSON_NAME] 3. [PERSON_NAME] 4. [PERSON_NAME] 5. [PERSON_NAME] 6. …" at bounding box center [494, 133] width 635 height 538
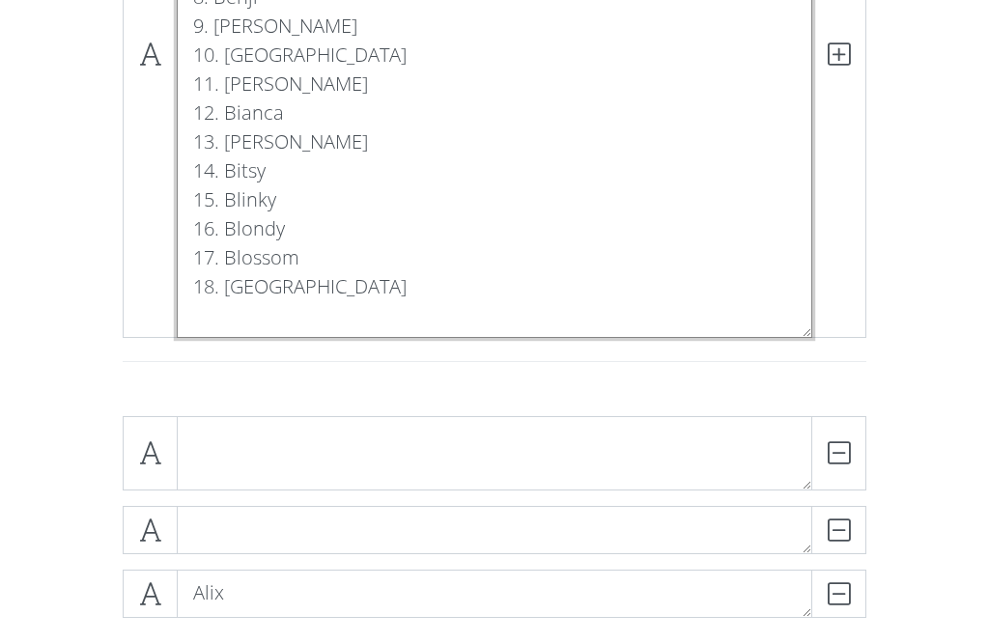
scroll to position [521, 0]
click at [322, 293] on textarea "1. Alix 2. [PERSON_NAME] 3. [PERSON_NAME] 4. [PERSON_NAME] 5. [PERSON_NAME] 6. …" at bounding box center [494, 55] width 635 height 567
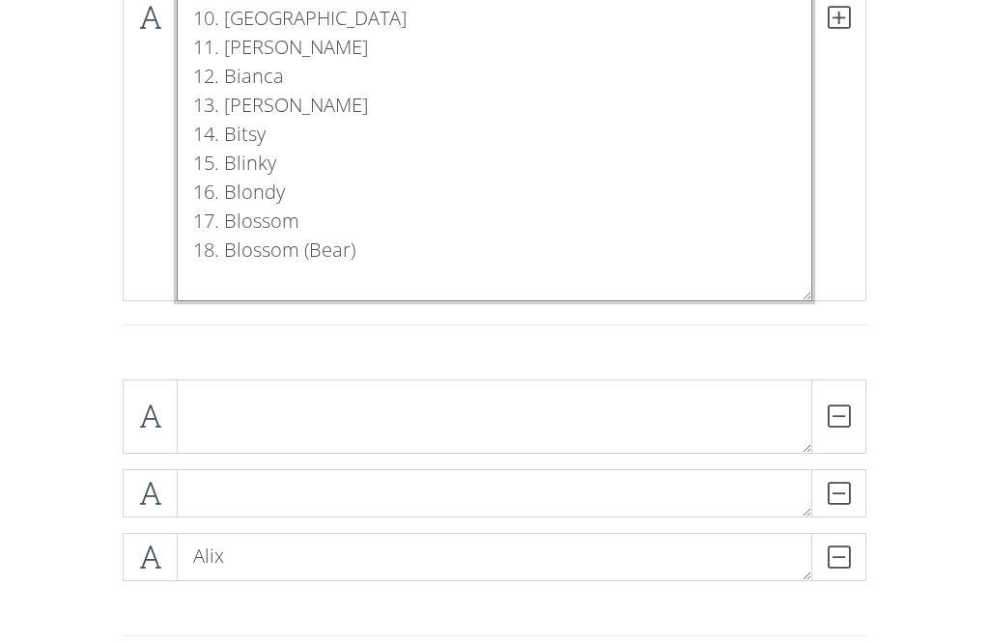
scroll to position [567, 0]
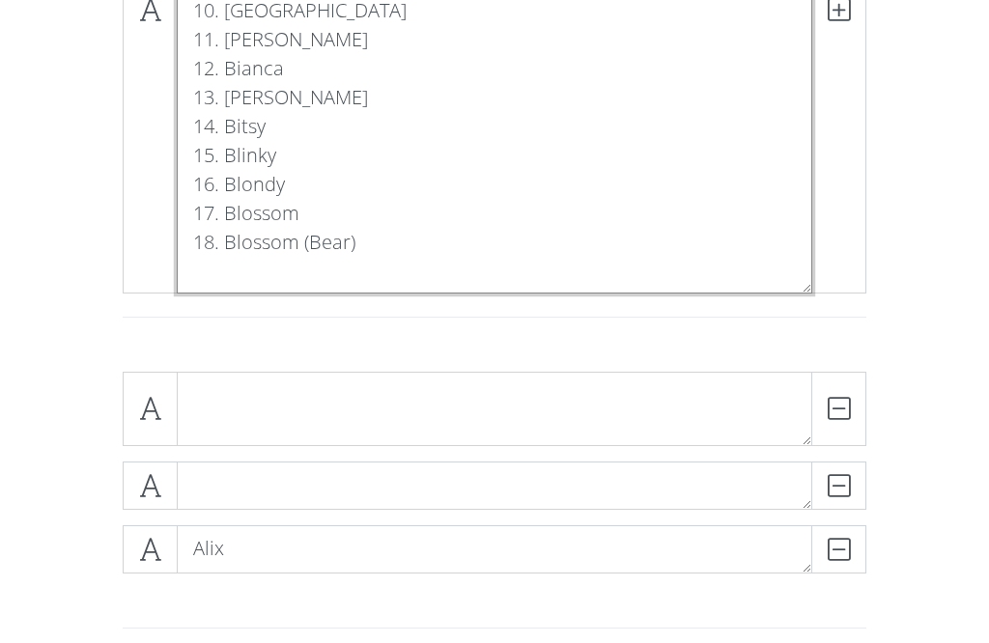
click at [213, 274] on textarea "1. Alix 2. [PERSON_NAME] 3. [PERSON_NAME] 4. [PERSON_NAME] 5. [PERSON_NAME] 6. …" at bounding box center [494, 10] width 635 height 567
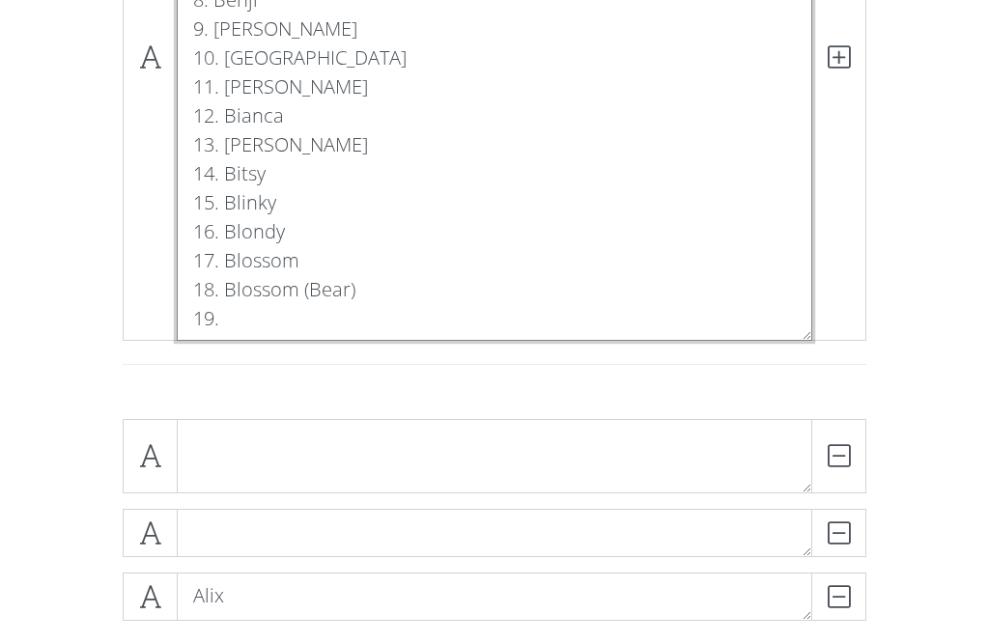
scroll to position [541, 0]
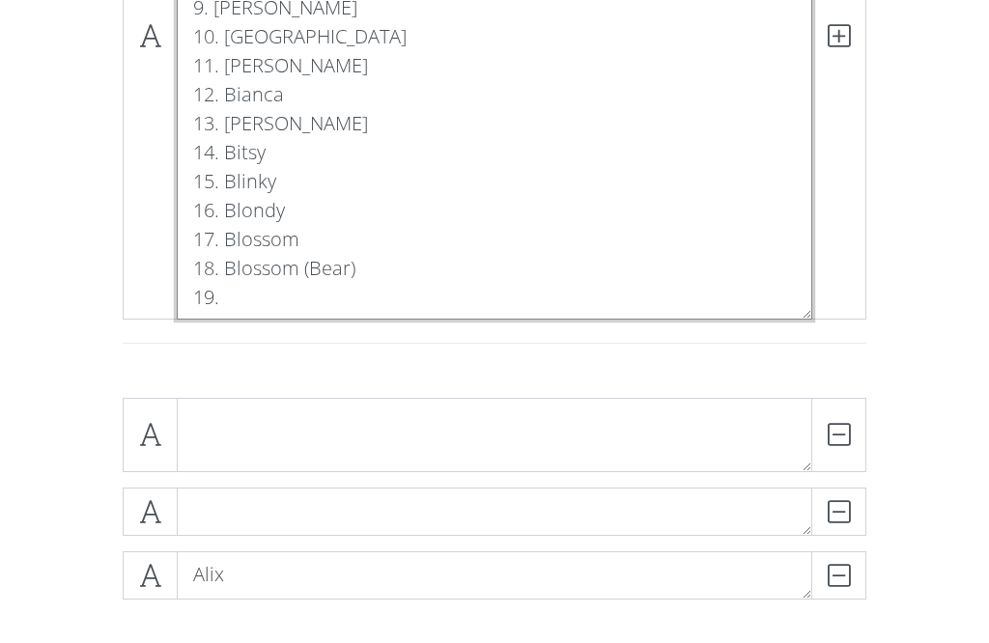
click at [247, 301] on textarea "1. Alix 2. [PERSON_NAME] 3. [PERSON_NAME] 4. [PERSON_NAME] 5. [PERSON_NAME] 6. …" at bounding box center [494, 36] width 635 height 567
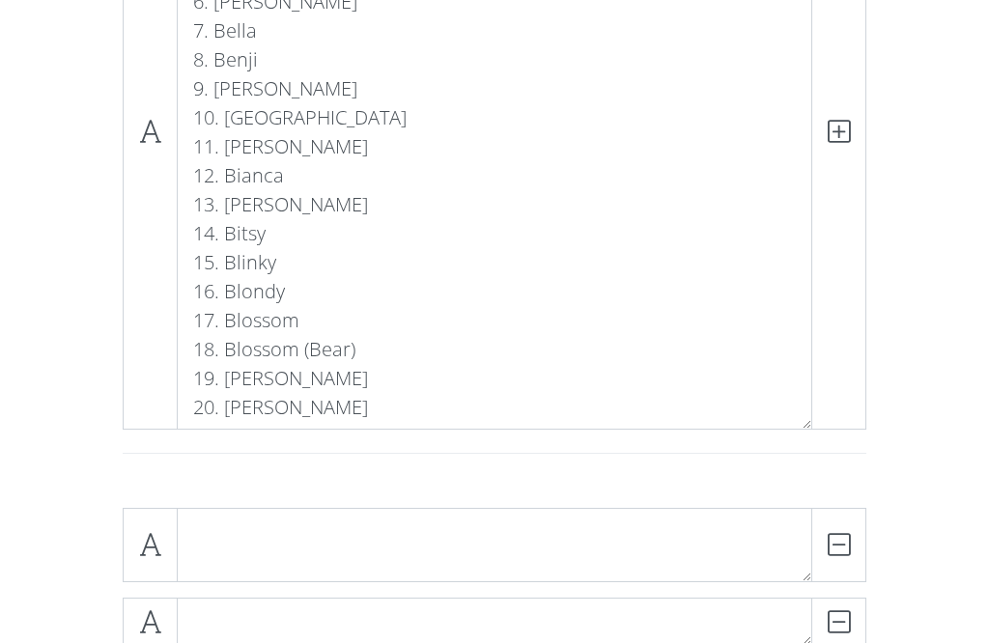
scroll to position [1, 0]
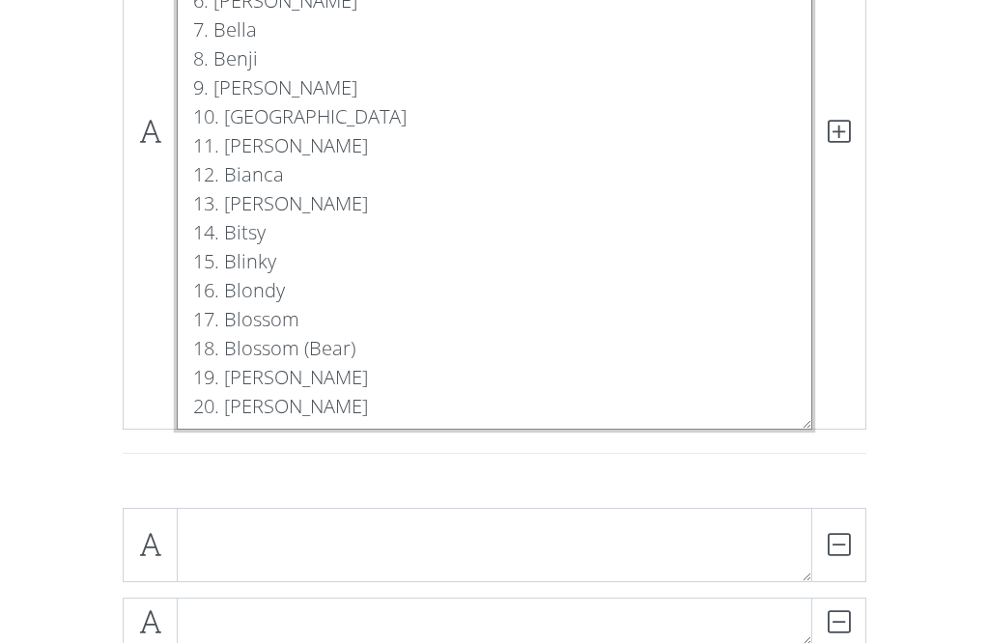
click at [296, 412] on textarea "1. Alix 2. [PERSON_NAME] 3. [PERSON_NAME] 4. [PERSON_NAME] 5. [PERSON_NAME] 6. …" at bounding box center [494, 132] width 635 height 596
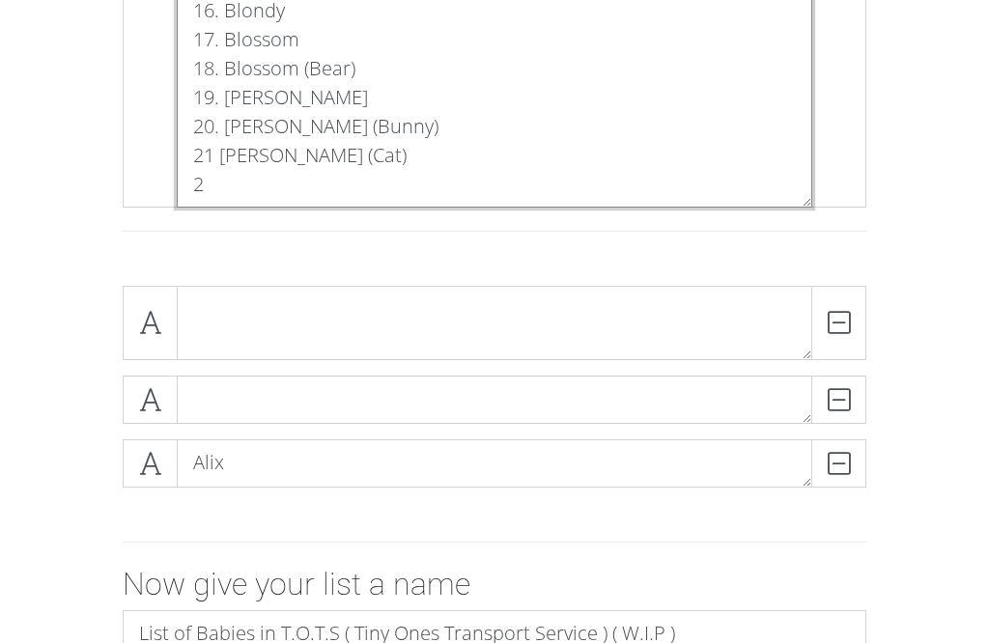
scroll to position [0, 0]
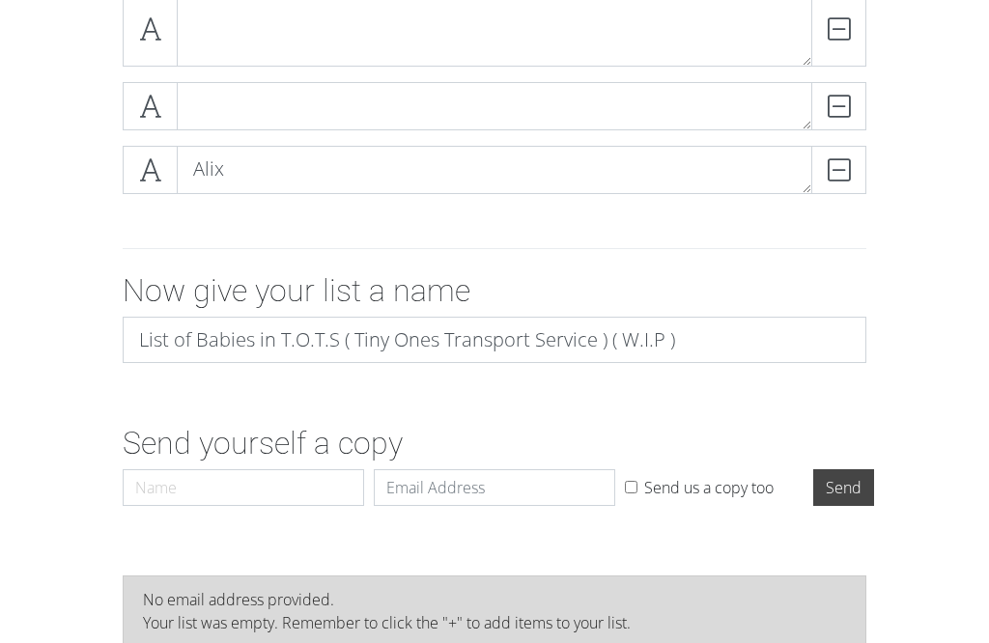
scroll to position [1121, 0]
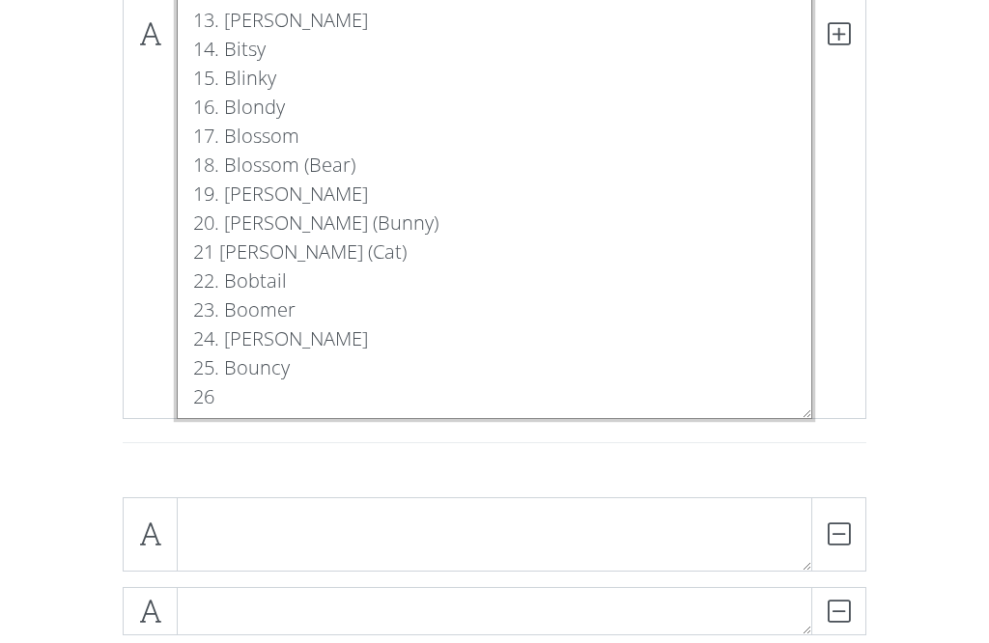
scroll to position [646, 0]
click at [248, 399] on textarea "1. Alix 2. [PERSON_NAME] 3. [PERSON_NAME] 4. [PERSON_NAME] 5. [PERSON_NAME] 6. …" at bounding box center [494, 33] width 635 height 770
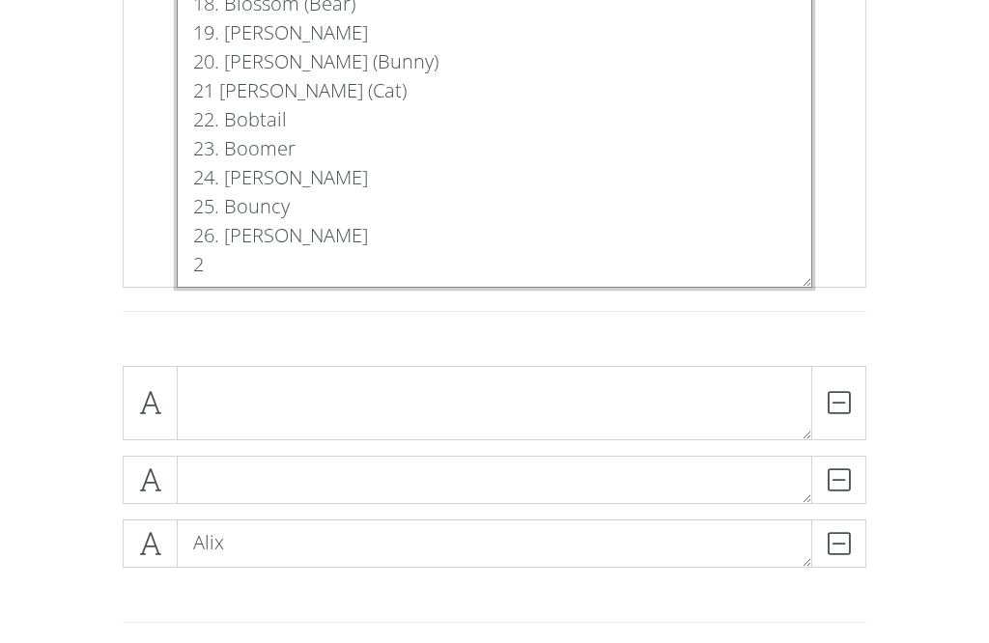
scroll to position [0, 0]
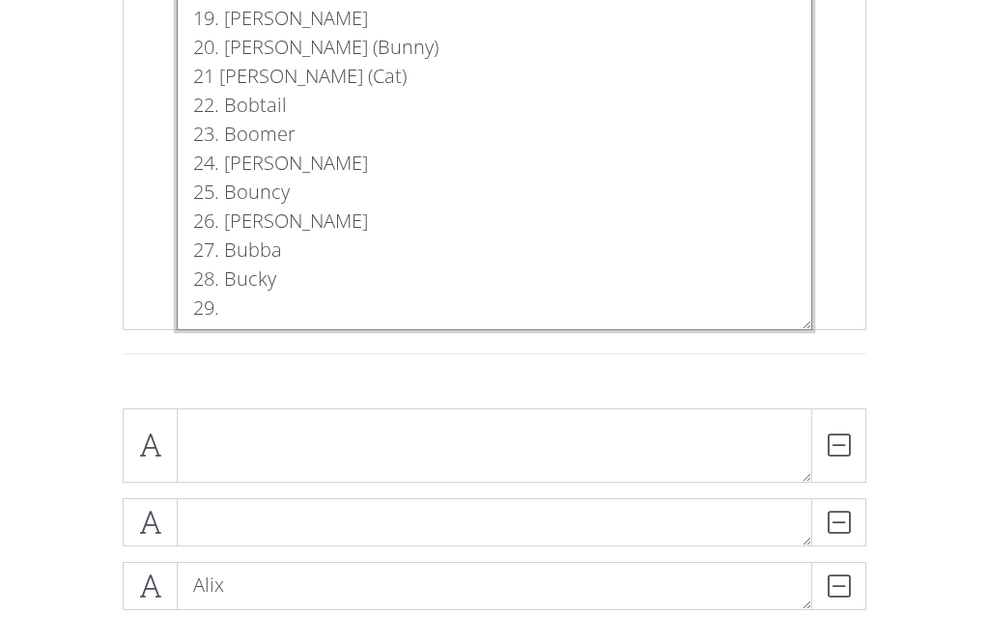
scroll to position [825, 0]
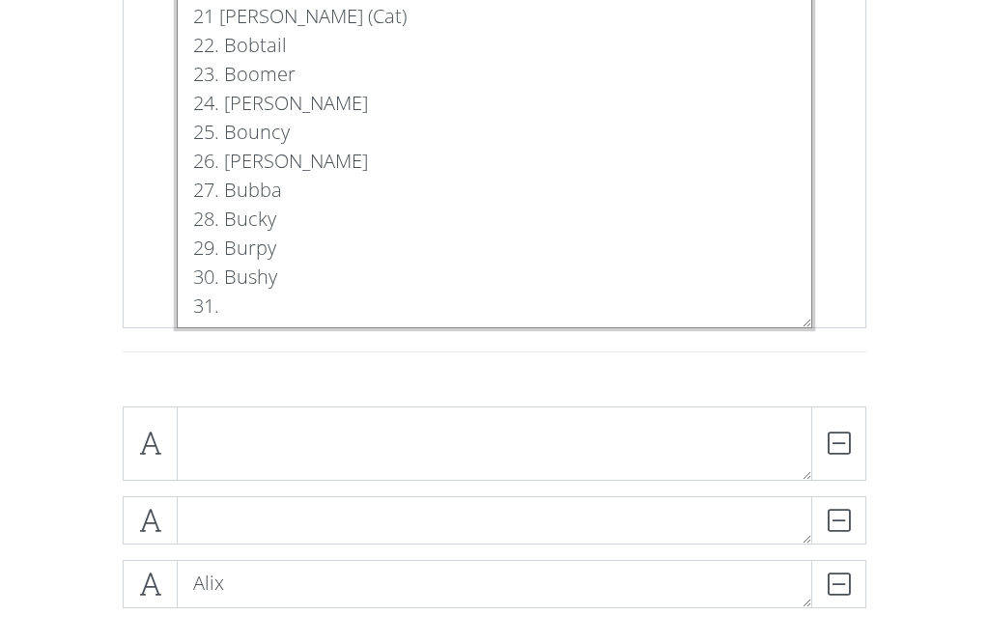
scroll to position [881, 0]
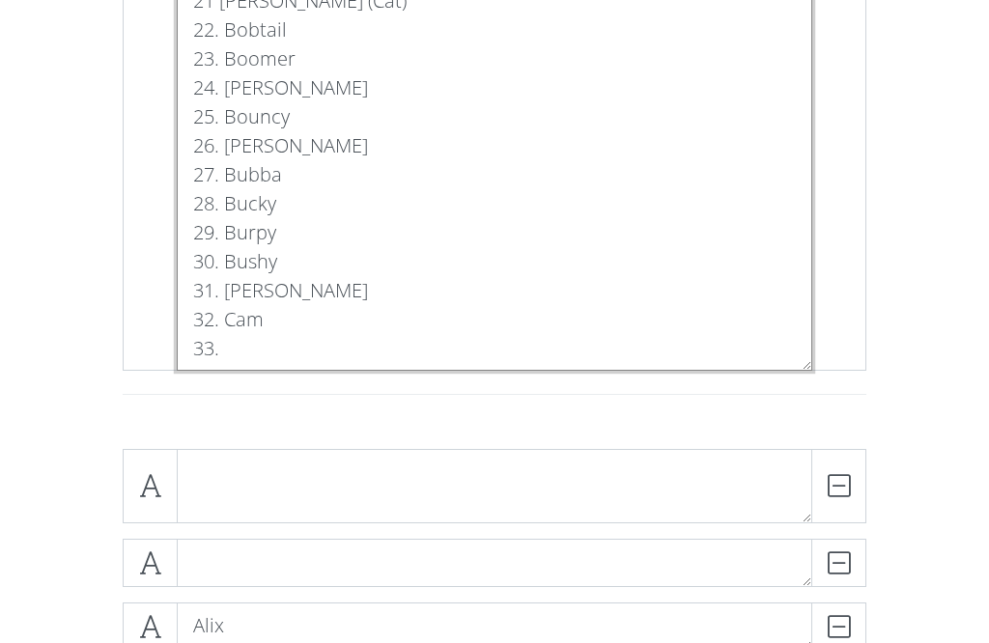
scroll to position [896, 0]
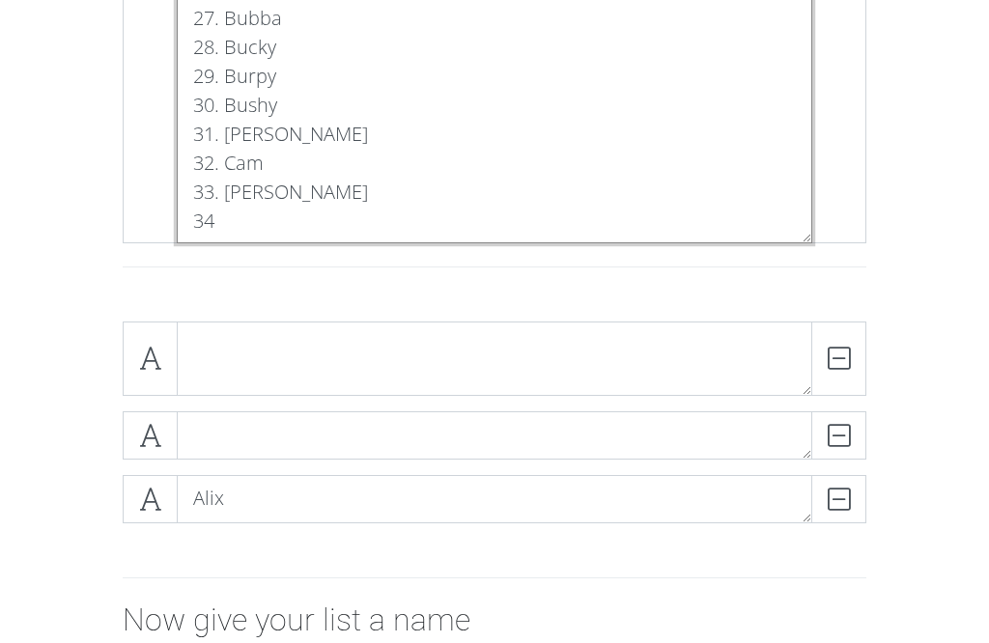
scroll to position [1052, 0]
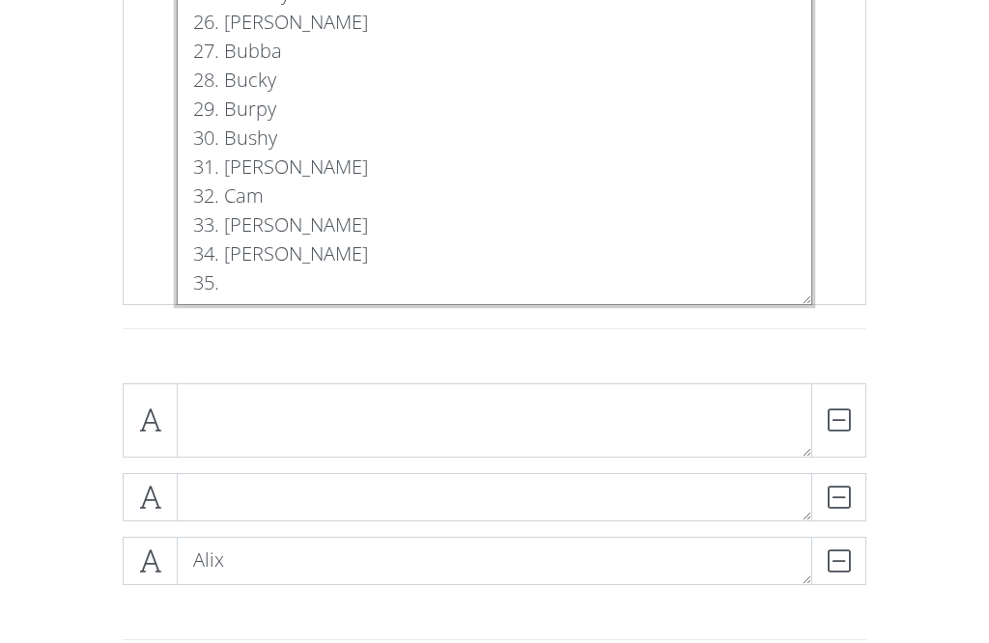
scroll to position [1014, 0]
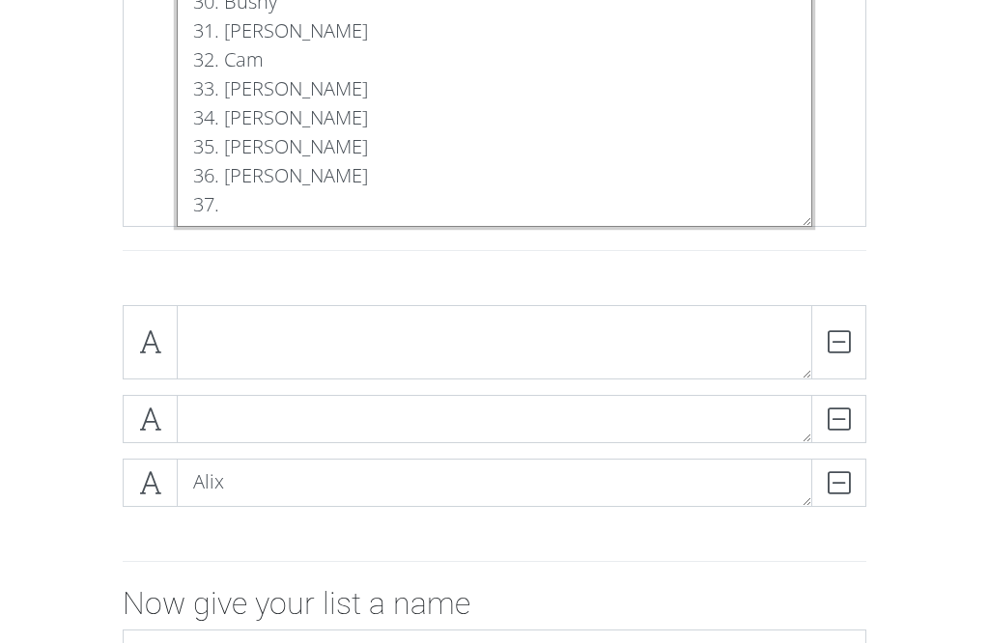
scroll to position [1156, 0]
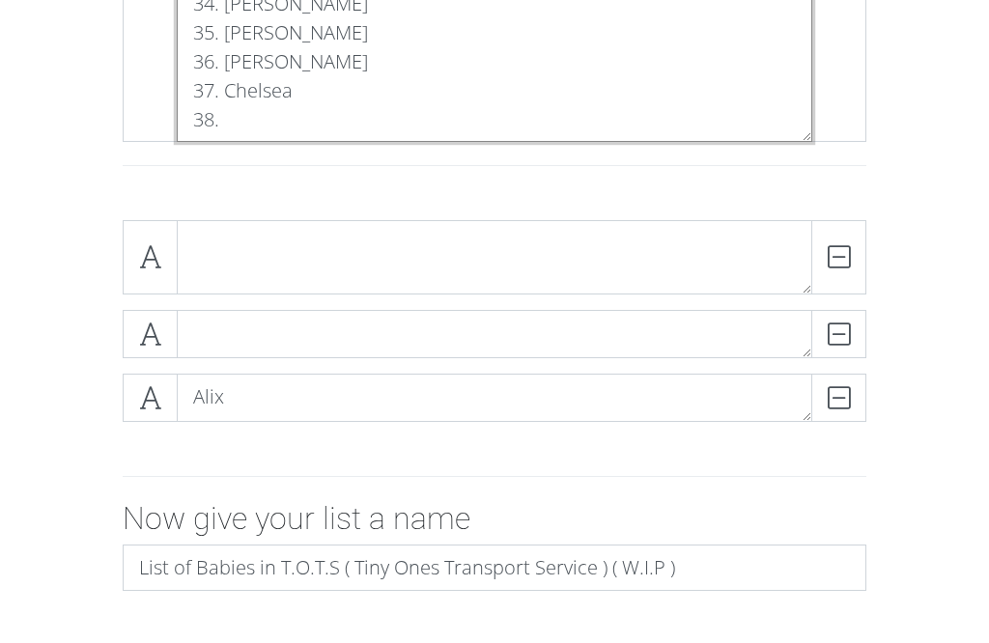
scroll to position [1270, 0]
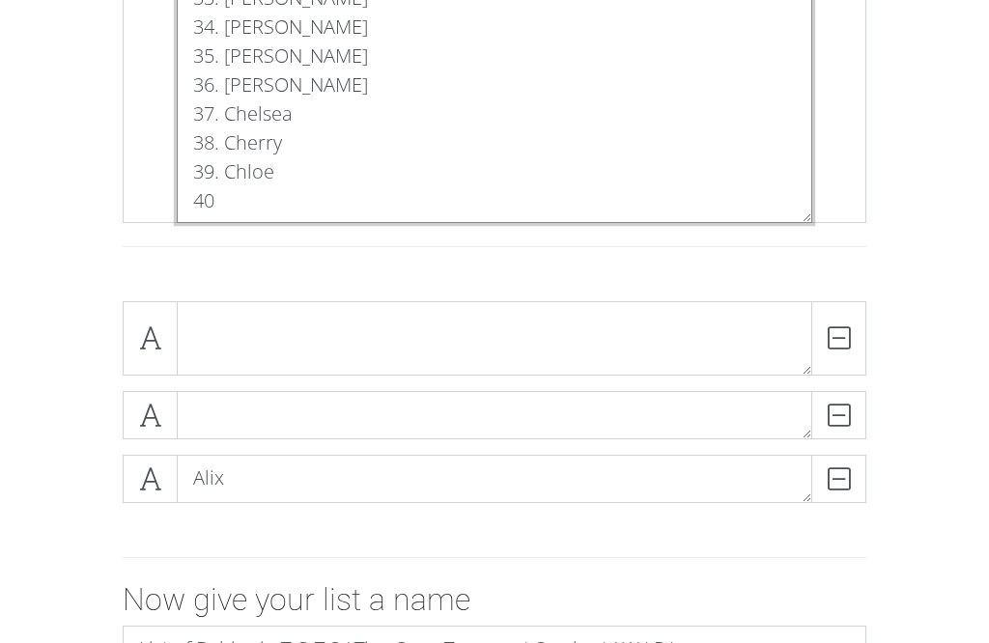
scroll to position [1249, 0]
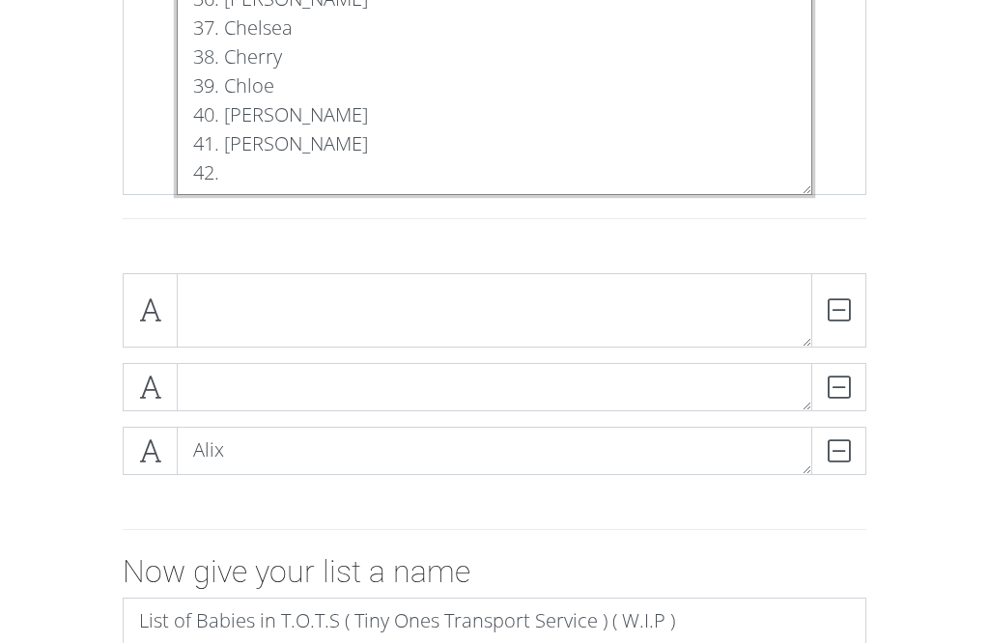
scroll to position [1332, 0]
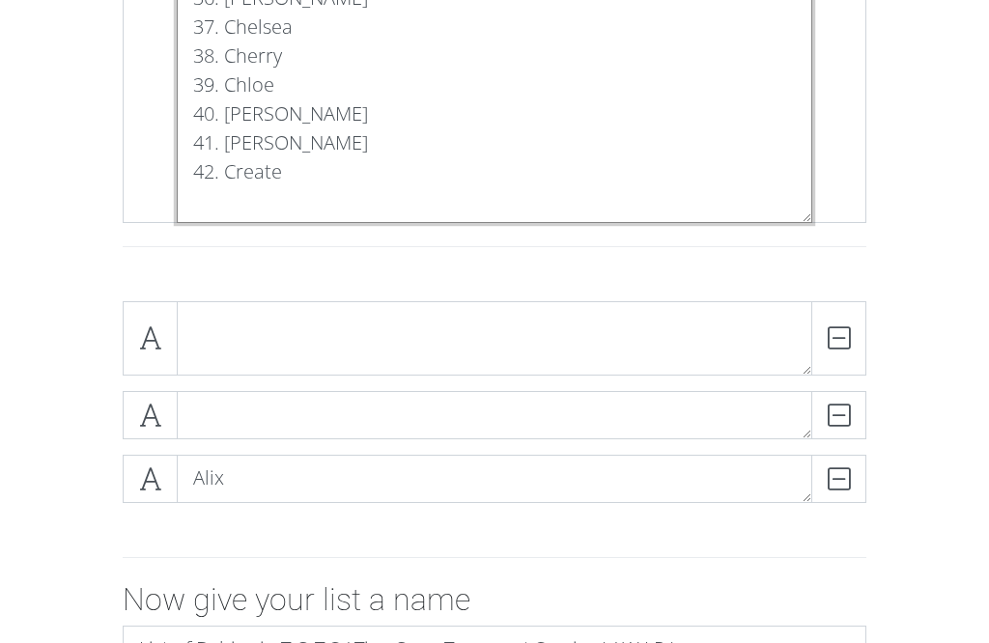
scroll to position [0, 0]
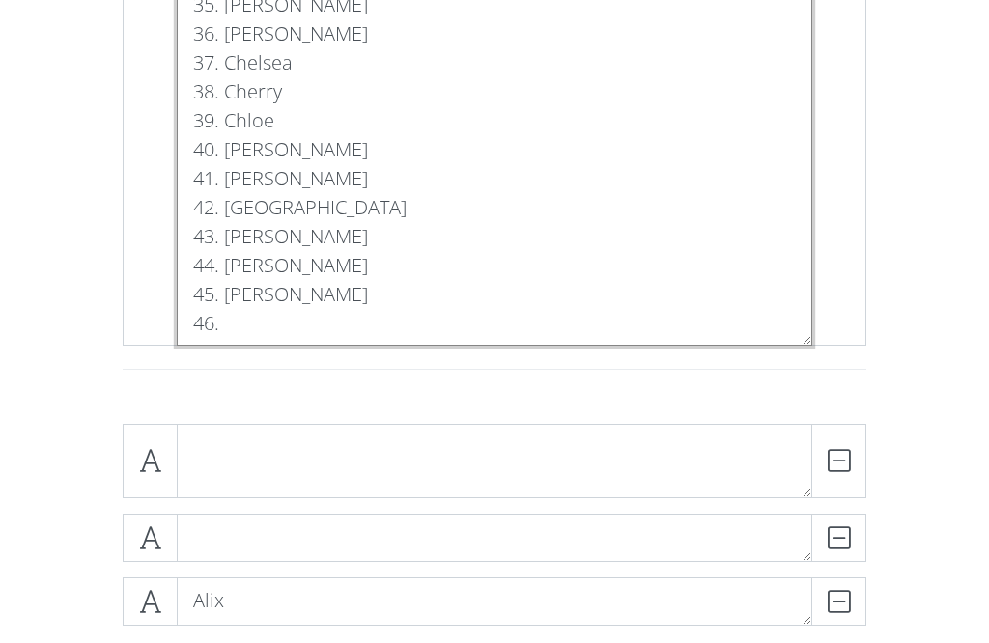
scroll to position [1298, 0]
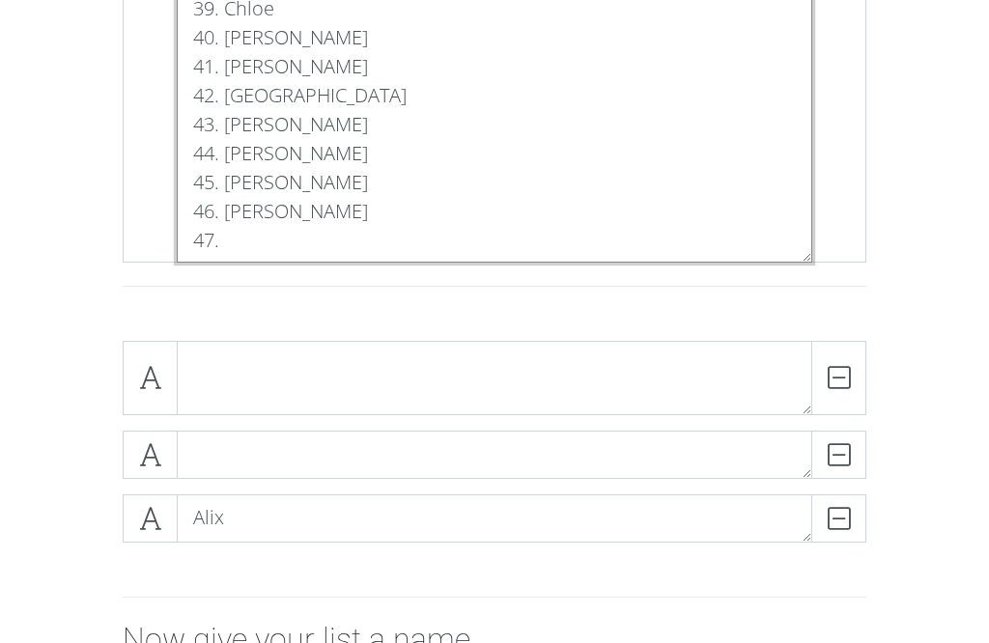
scroll to position [1410, 0]
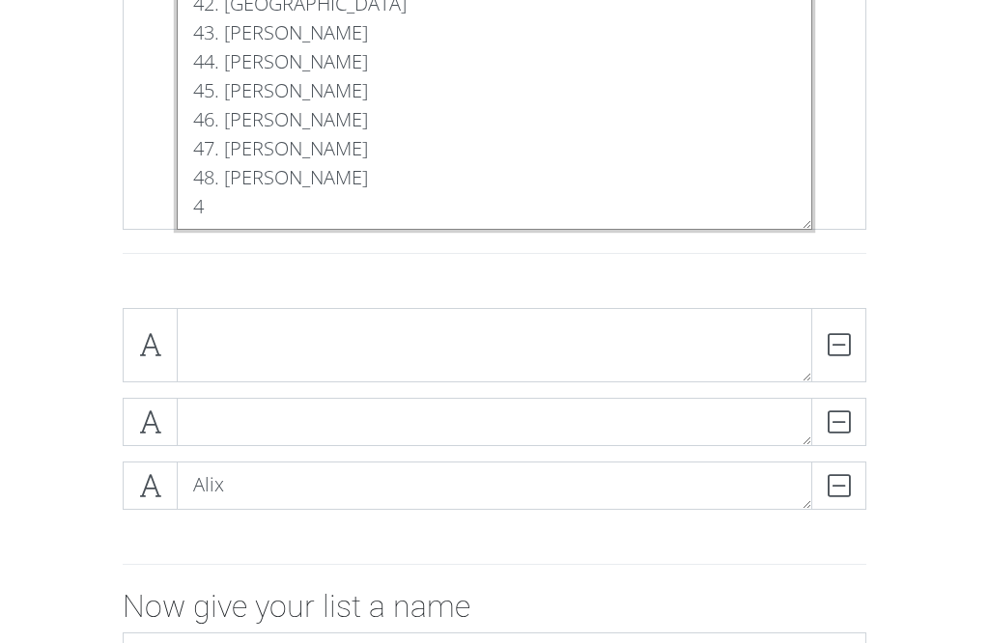
scroll to position [0, 0]
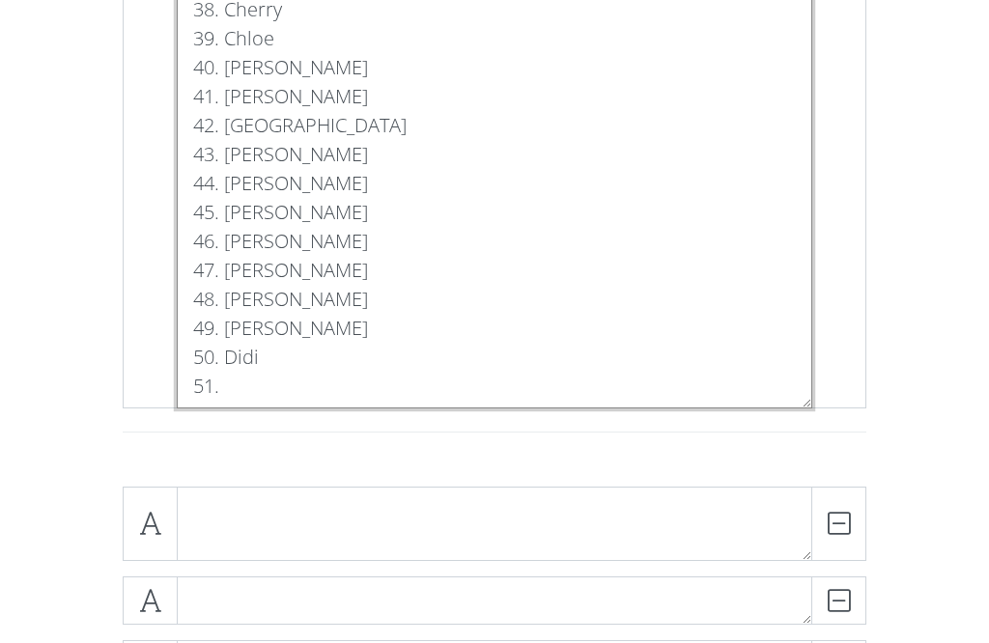
scroll to position [1380, 0]
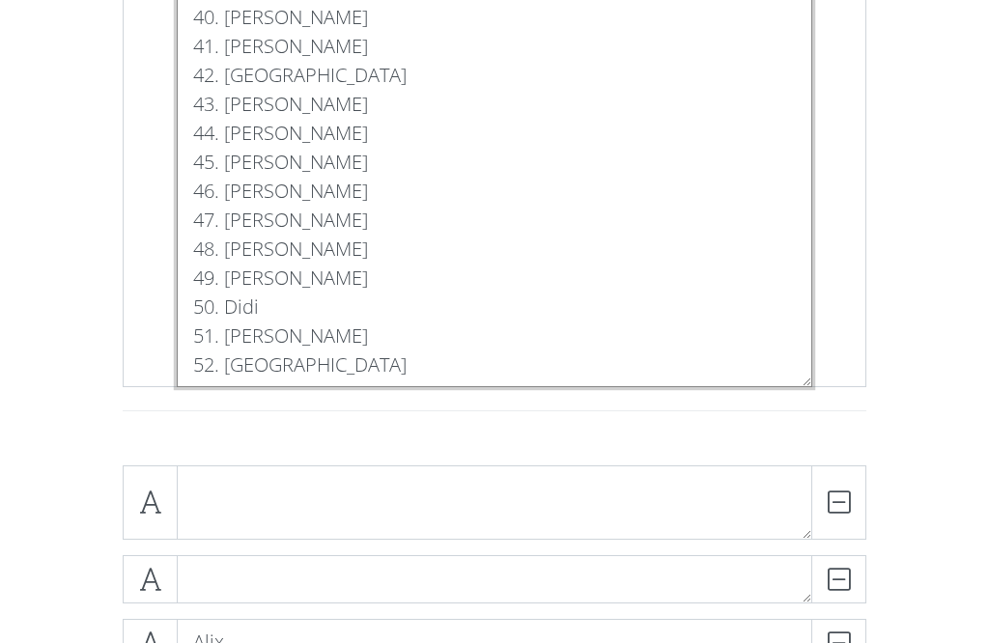
scroll to position [1432, 0]
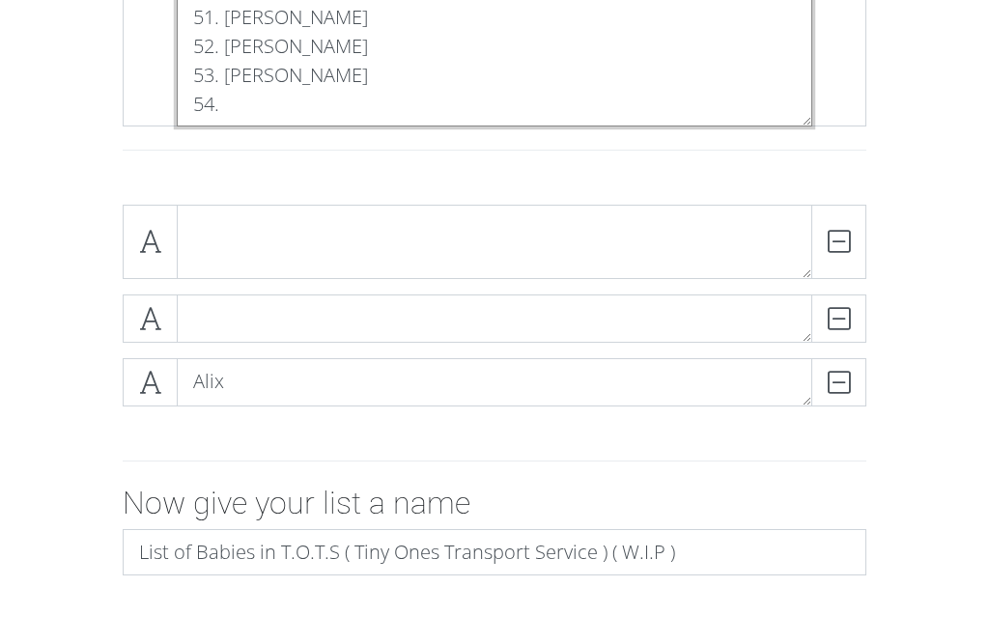
scroll to position [1720, 0]
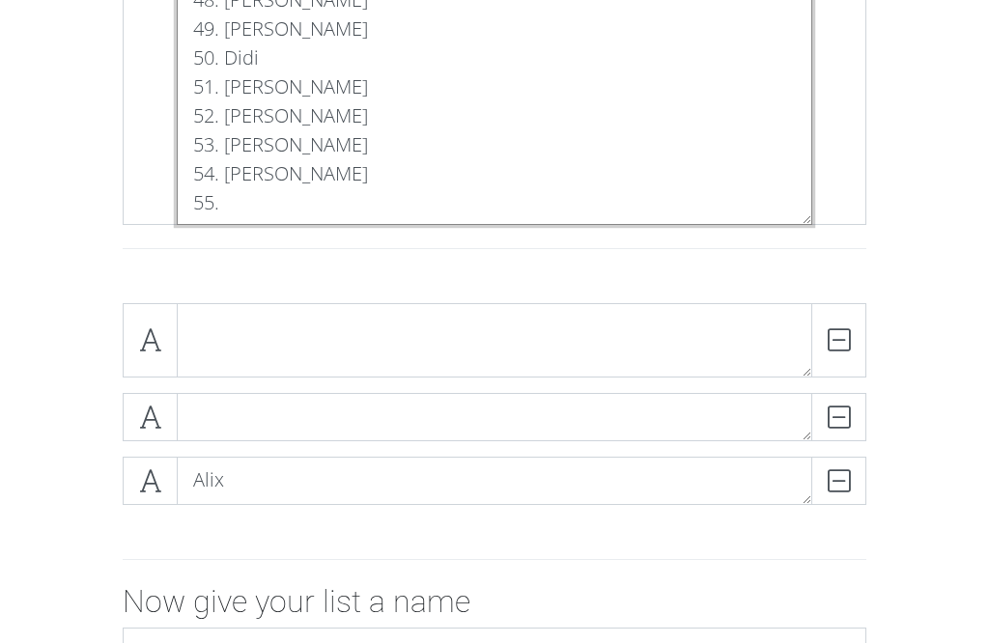
scroll to position [1670, 0]
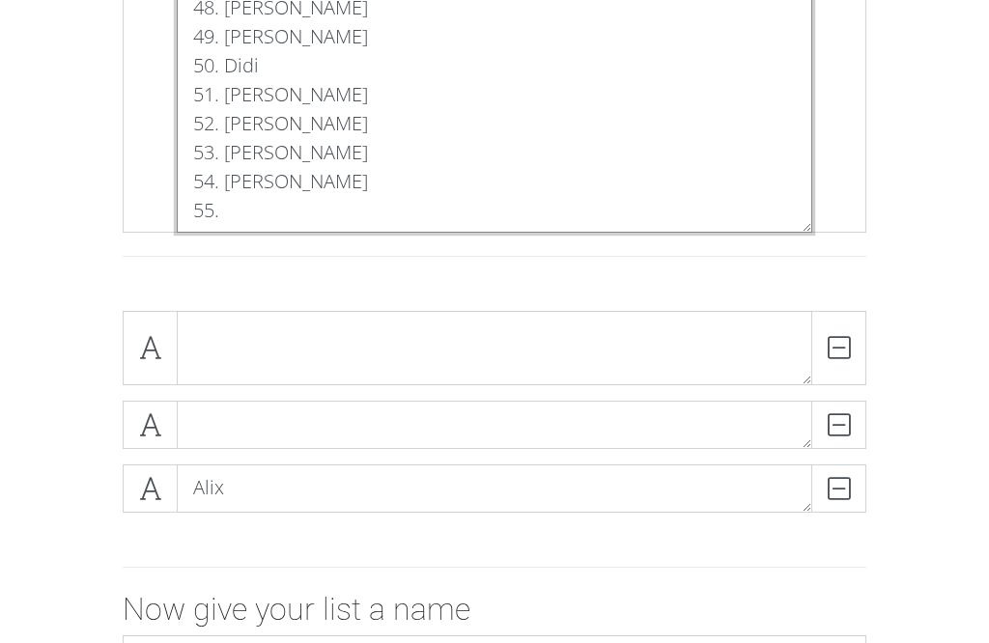
type textarea "1. Alix 2. [PERSON_NAME] 3. [PERSON_NAME] 4. [PERSON_NAME] 5. [PERSON_NAME] 6. …"
